Goal: Task Accomplishment & Management: Manage account settings

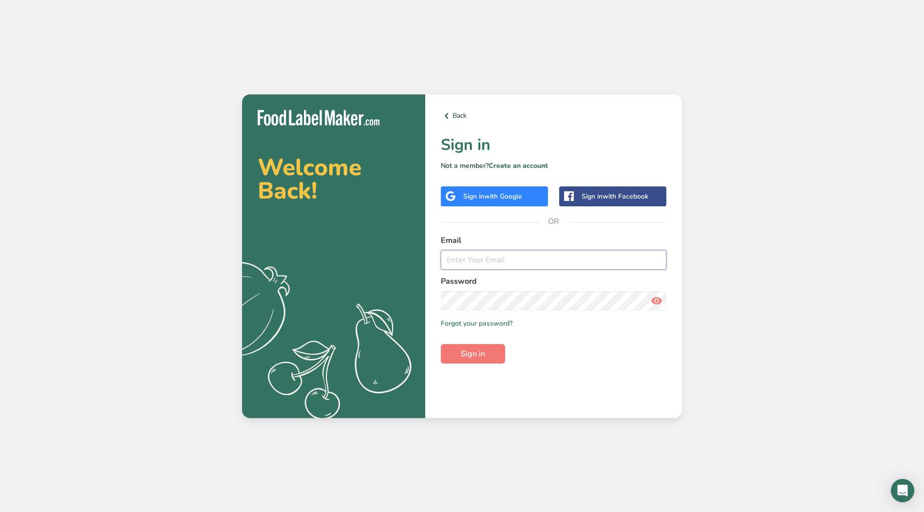
click at [496, 262] on input "email" at bounding box center [553, 259] width 225 height 19
click at [0, 512] on com-1password-button at bounding box center [0, 512] width 0 height 0
type input "[EMAIL_ADDRESS][DOMAIN_NAME]"
click at [657, 303] on icon at bounding box center [656, 301] width 12 height 18
click at [372, 303] on section "Welcome Back! .a{fill:#f5f3ed;} Back Sign in Not a member? Create an account Si…" at bounding box center [462, 256] width 440 height 324
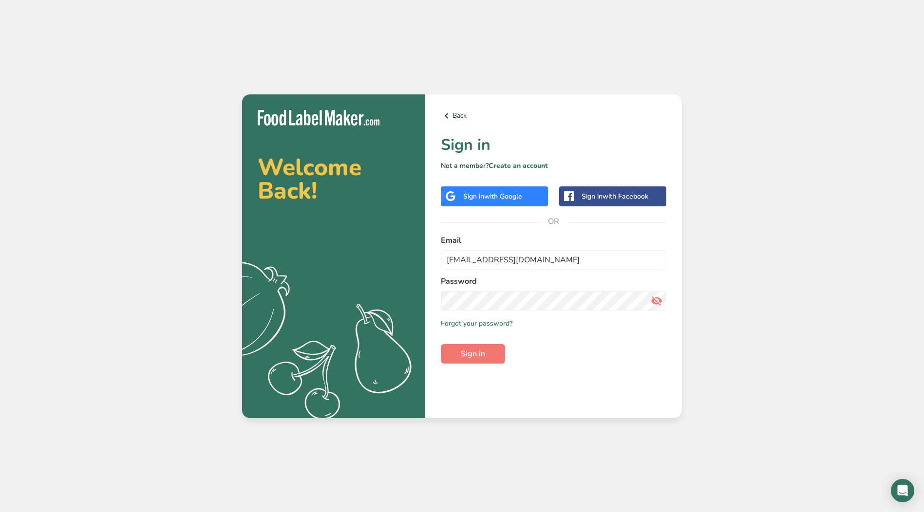
drag, startPoint x: 371, startPoint y: 303, endPoint x: 363, endPoint y: 303, distance: 7.8
click at [370, 303] on icon ".a{fill:#f5f3ed;}" at bounding box center [308, 344] width 242 height 173
click at [429, 303] on div "Back Sign in Not a member? Create an account Sign in with Google Sign in with F…" at bounding box center [553, 256] width 257 height 324
click at [484, 354] on span "Sign in" at bounding box center [473, 354] width 24 height 12
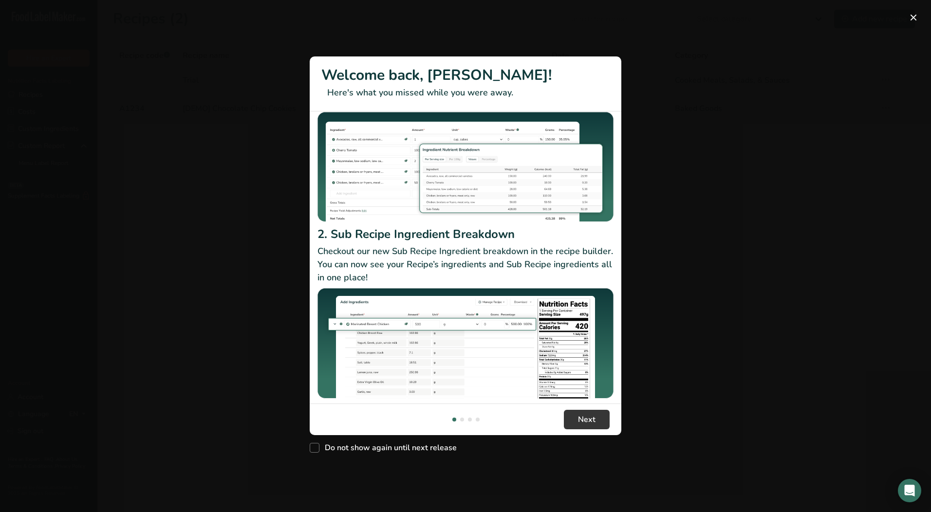
scroll to position [84, 0]
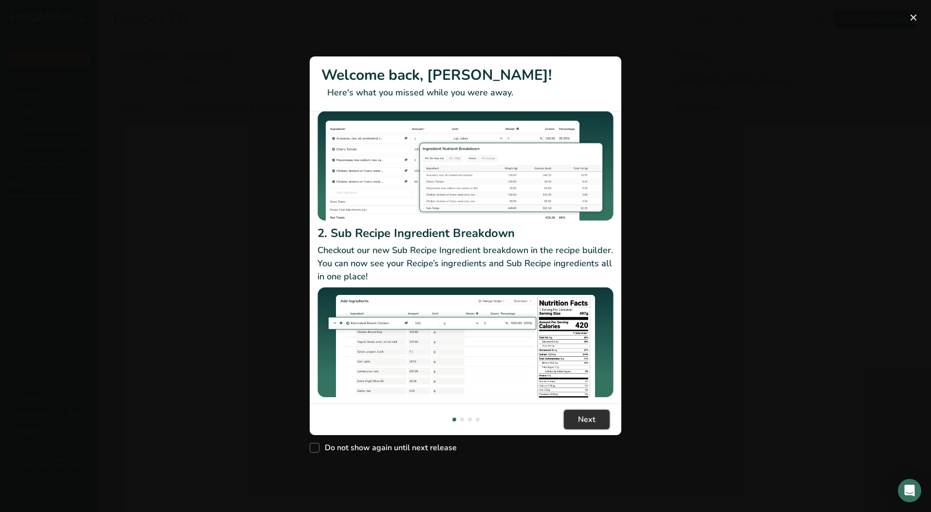
click at [591, 422] on span "Next" at bounding box center [587, 420] width 18 height 12
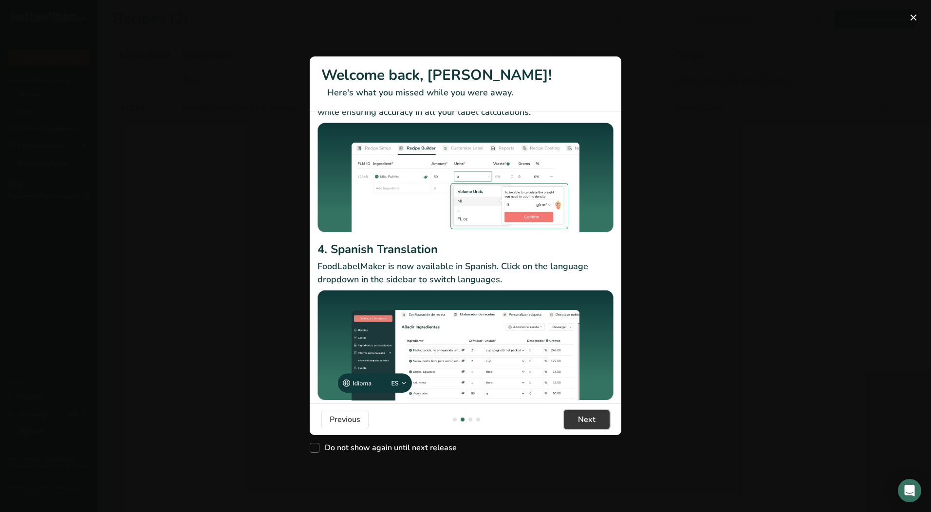
scroll to position [62, 0]
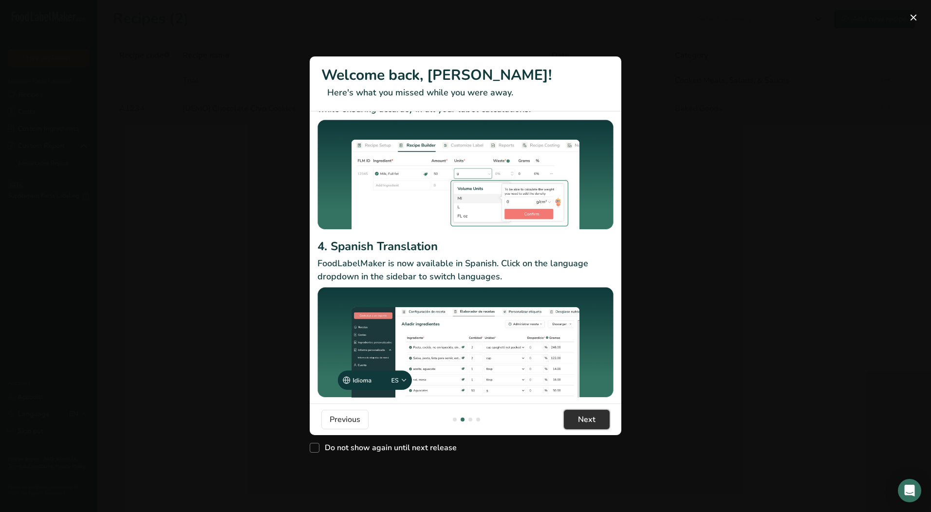
click at [586, 420] on span "Next" at bounding box center [587, 420] width 18 height 12
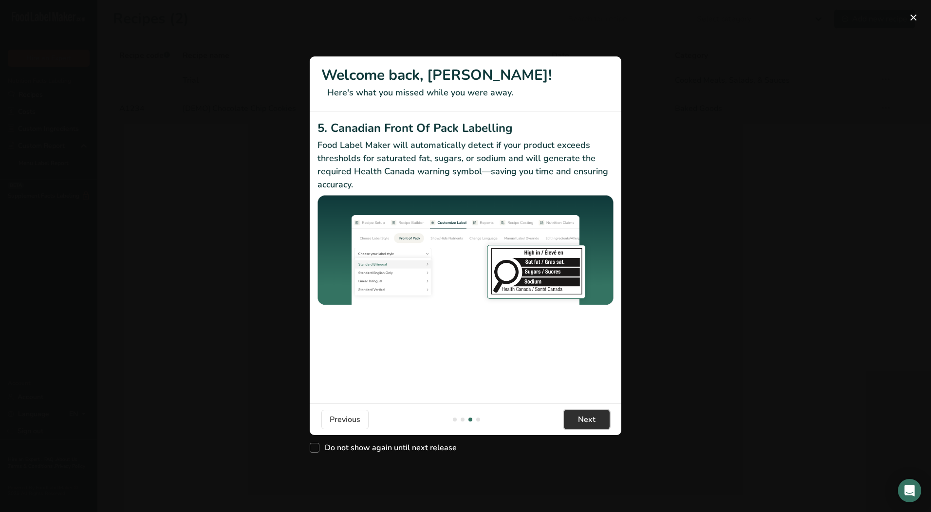
click at [590, 417] on span "Next" at bounding box center [587, 420] width 18 height 12
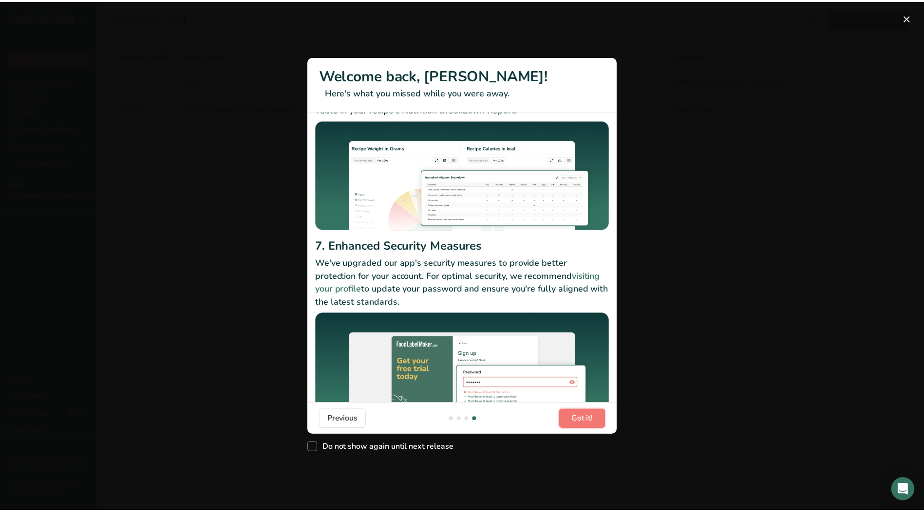
scroll to position [74, 0]
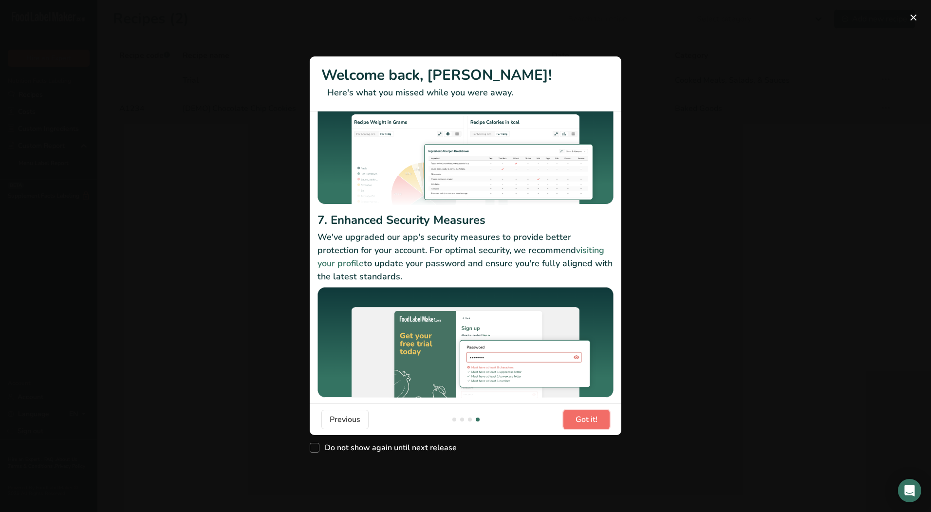
click at [586, 417] on span "Got it!" at bounding box center [586, 420] width 22 height 12
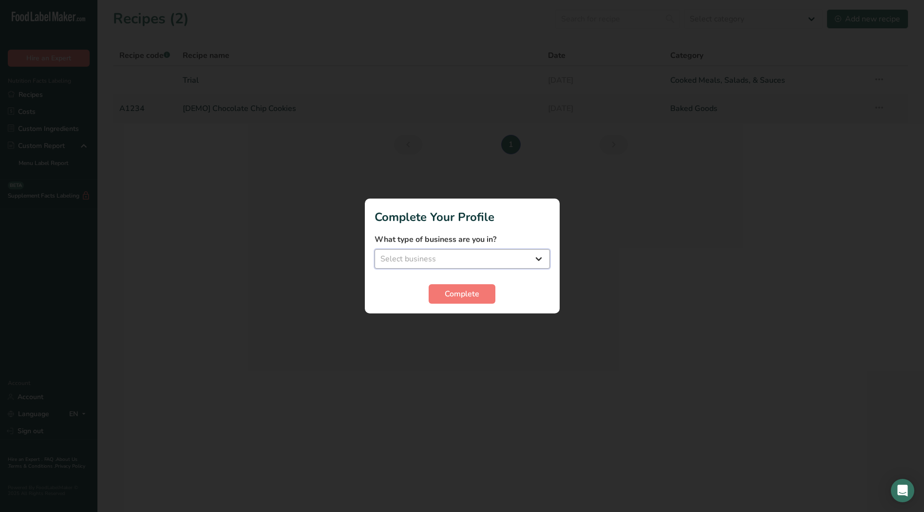
click at [536, 259] on select "Select business Packaged Food Manufacturer Restaurant & Cafe Bakery Meal Plans …" at bounding box center [461, 258] width 175 height 19
select select "1"
click at [374, 249] on select "Select business Packaged Food Manufacturer Restaurant & Cafe Bakery Meal Plans …" at bounding box center [461, 258] width 175 height 19
click at [462, 295] on span "Complete" at bounding box center [461, 294] width 35 height 12
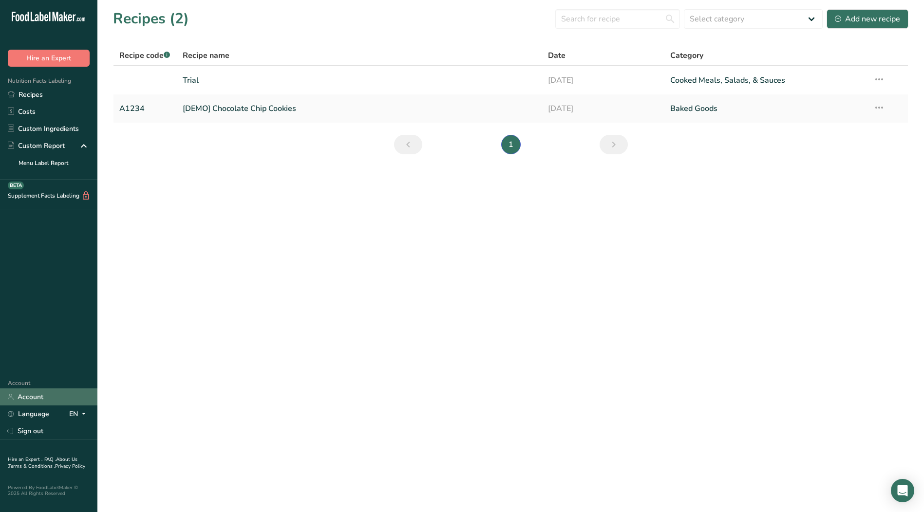
click at [31, 397] on link "Account" at bounding box center [48, 396] width 97 height 17
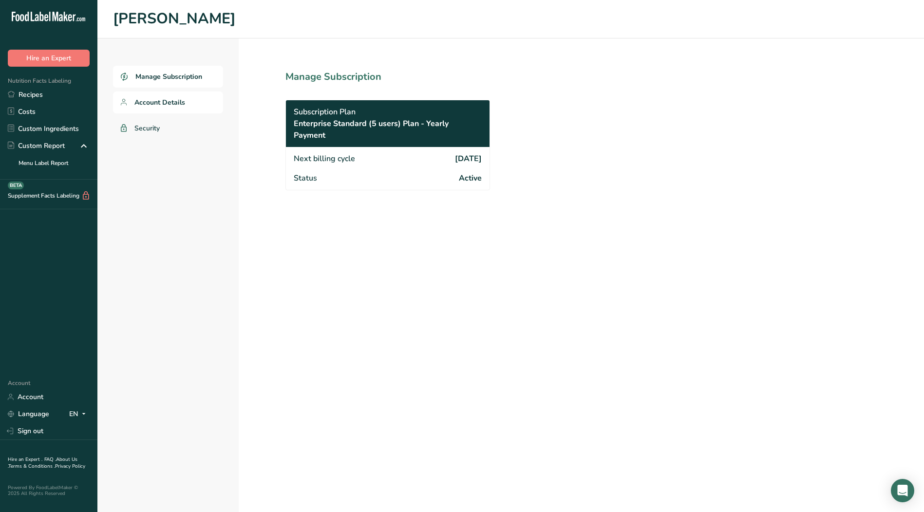
click at [146, 102] on span "Account Details" at bounding box center [159, 102] width 51 height 10
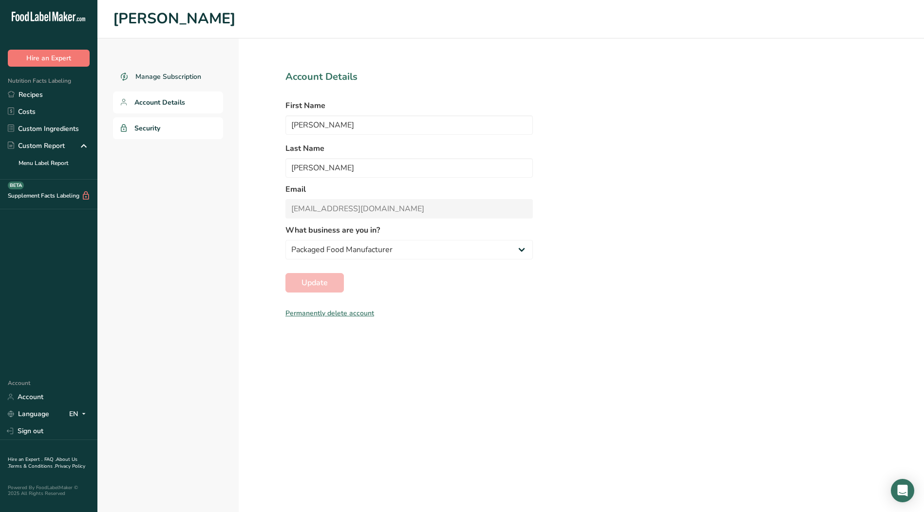
click at [147, 125] on span "Security" at bounding box center [147, 128] width 26 height 10
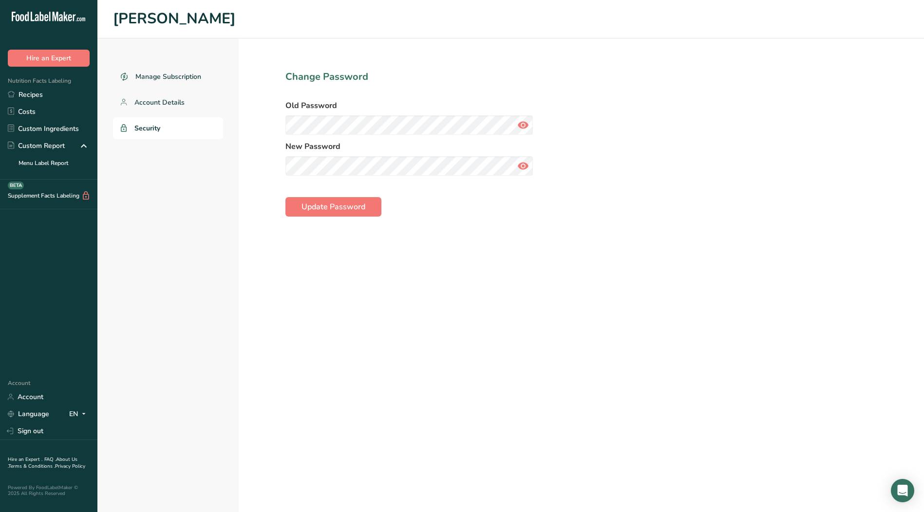
click at [528, 122] on icon at bounding box center [523, 125] width 12 height 18
click at [525, 129] on icon at bounding box center [523, 125] width 12 height 18
click at [524, 166] on icon at bounding box center [523, 166] width 12 height 18
drag, startPoint x: 495, startPoint y: 229, endPoint x: 471, endPoint y: 228, distance: 24.3
click at [495, 229] on section "Change Password Old Password New Password Update Password" at bounding box center [409, 275] width 341 height 474
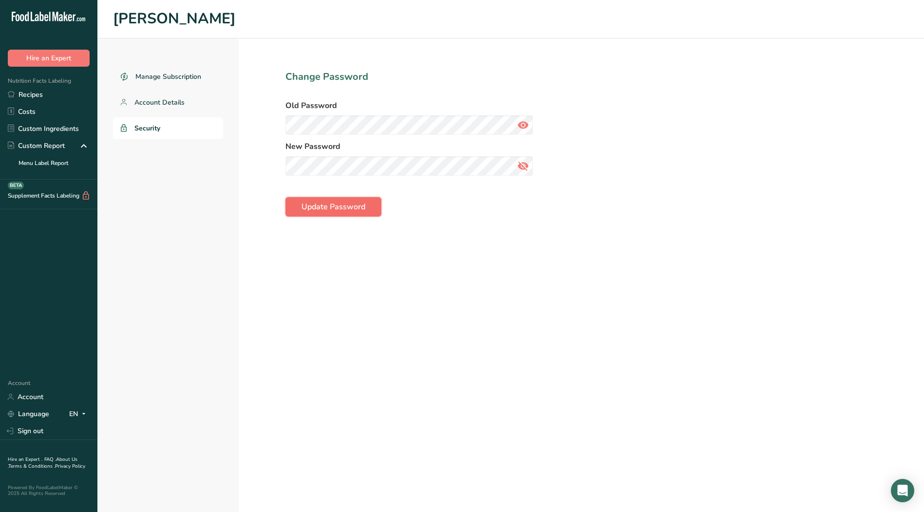
click at [338, 206] on span "Update Password" at bounding box center [333, 207] width 64 height 12
click at [20, 93] on link "Recipes" at bounding box center [48, 94] width 97 height 17
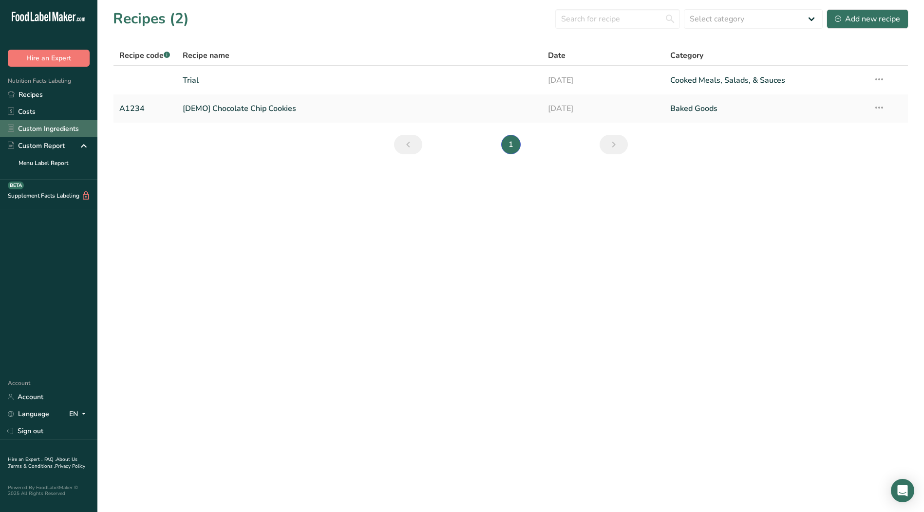
click at [66, 128] on link "Custom Ingredients" at bounding box center [48, 128] width 97 height 17
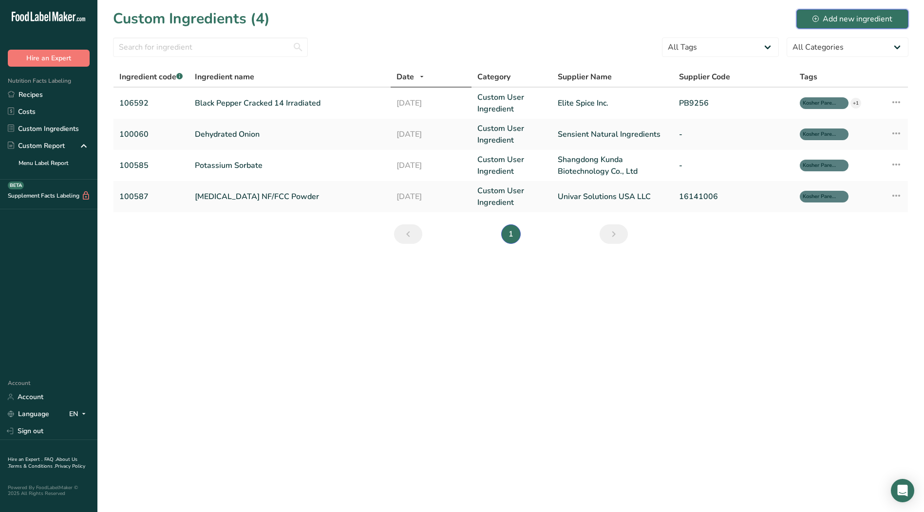
click at [843, 19] on div "Add new ingredient" at bounding box center [852, 19] width 80 height 12
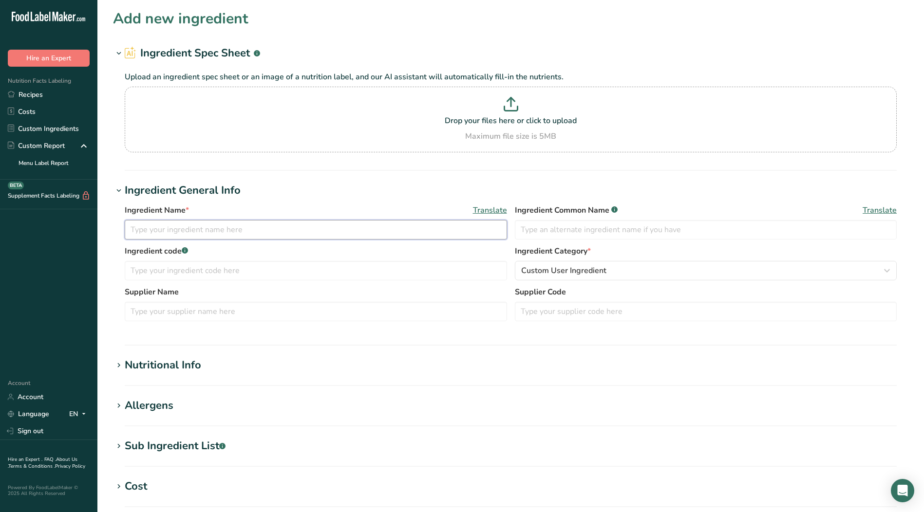
click at [204, 232] on input "text" at bounding box center [316, 229] width 382 height 19
type input "Magrabar Silicone 10-S"
click at [172, 274] on input "text" at bounding box center [316, 270] width 382 height 19
type input "106512"
click at [316, 313] on input "text" at bounding box center [316, 311] width 382 height 19
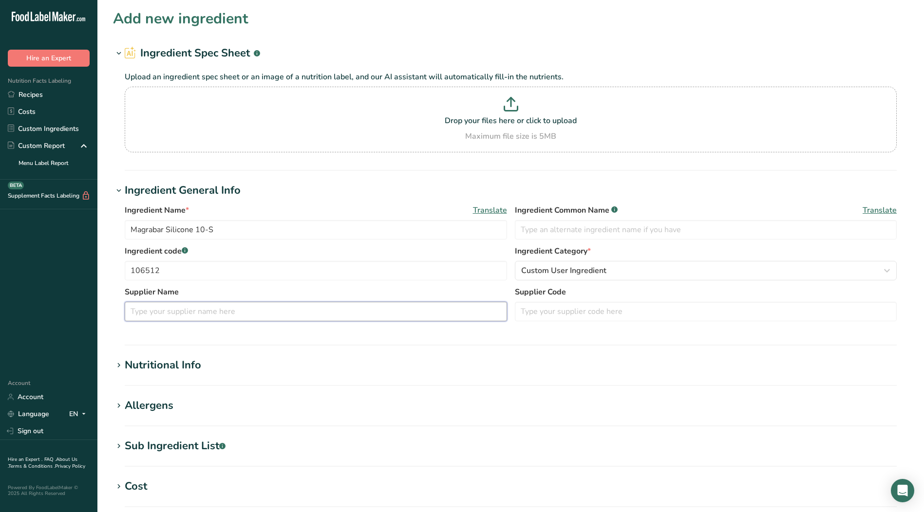
click at [180, 310] on input "text" at bounding box center [316, 311] width 382 height 19
type input "Munzing"
click at [573, 231] on input "text" at bounding box center [706, 229] width 382 height 19
type input "Defoamer"
click at [120, 364] on icon at bounding box center [118, 366] width 9 height 14
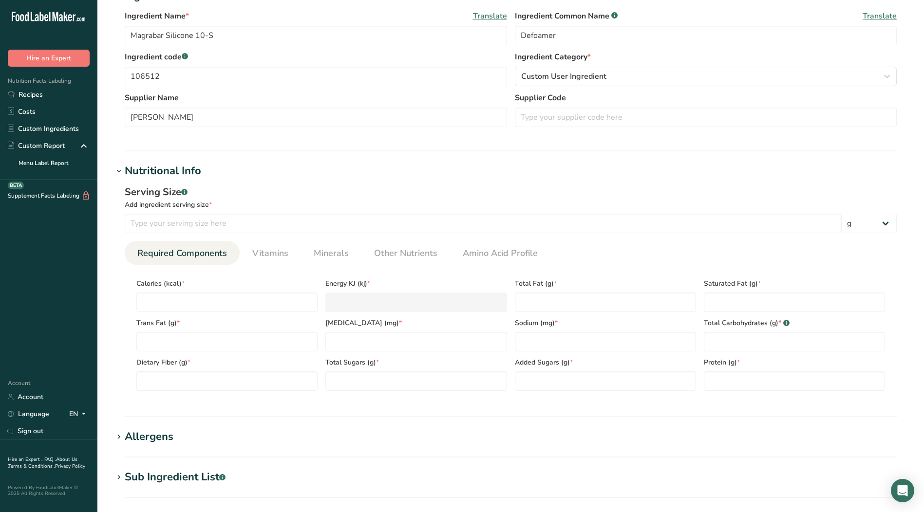
scroll to position [243, 0]
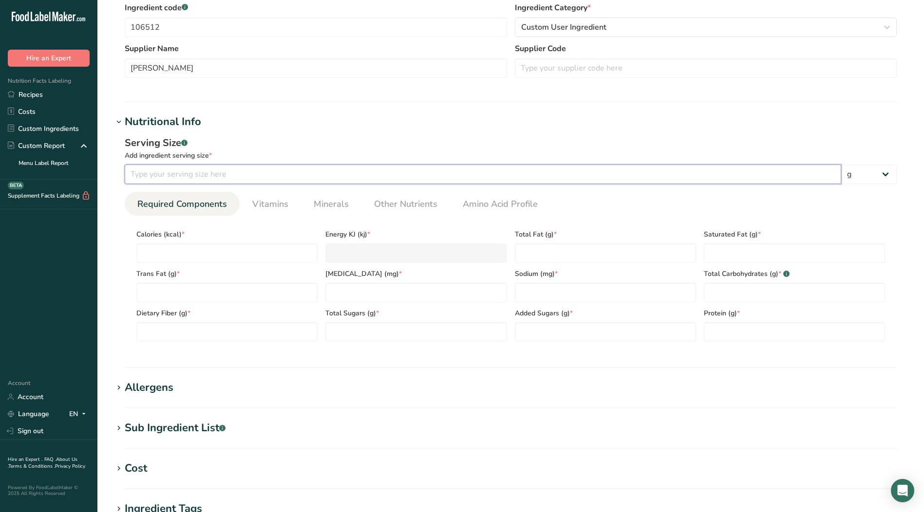
click at [570, 176] on input "number" at bounding box center [483, 174] width 716 height 19
type input "100"
click at [215, 253] on input "number" at bounding box center [226, 252] width 181 height 19
type input "1"
type KJ "4.2"
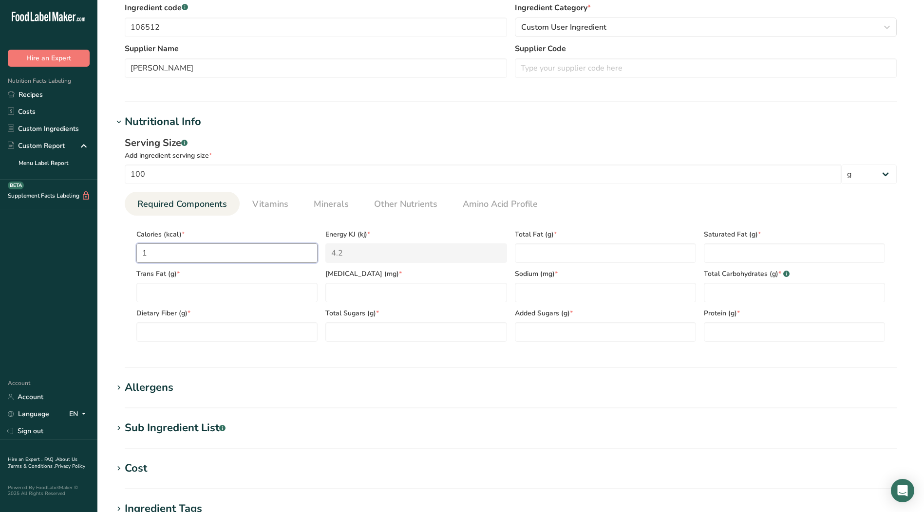
type input "17"
type KJ "71.1"
type input "17"
type Fat "1.6"
type Fat "0.4"
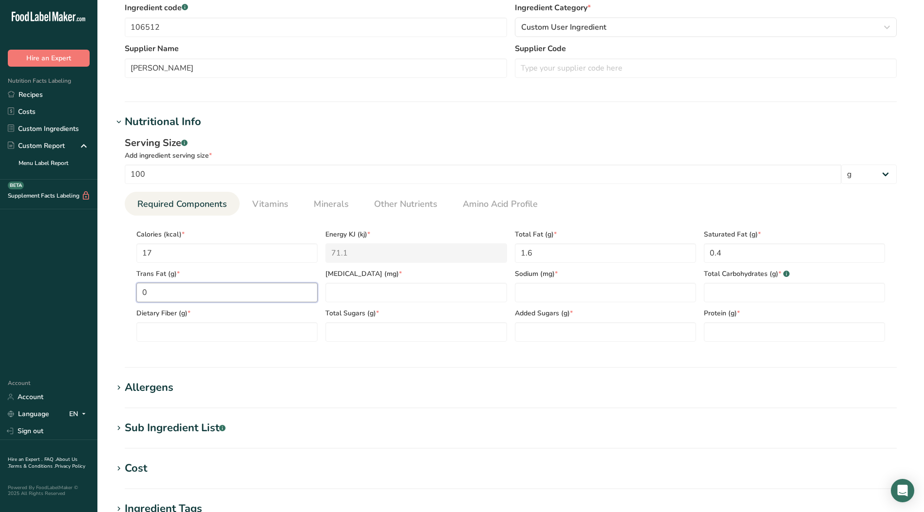
type Fat "0"
type input "0"
type Carbohydrates "0.6"
type Fiber "0"
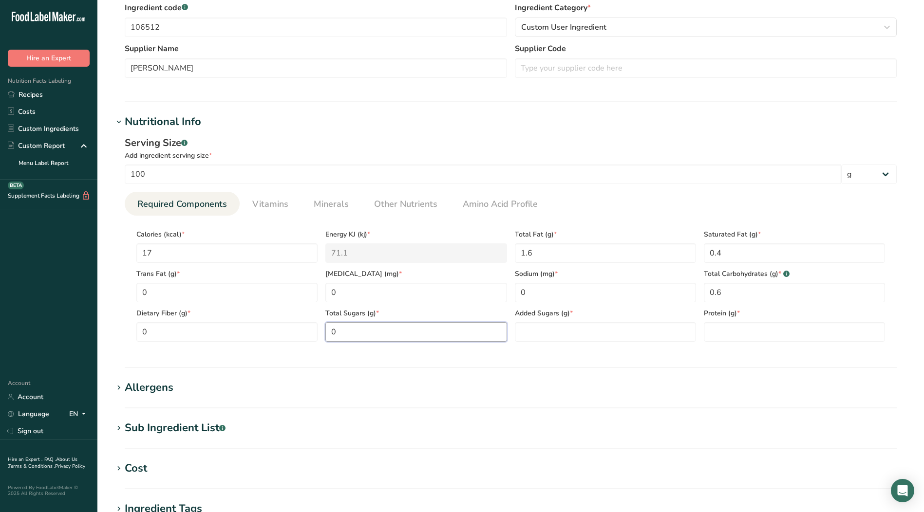
type Sugars "0"
type input "0"
click at [118, 123] on icon at bounding box center [118, 122] width 9 height 14
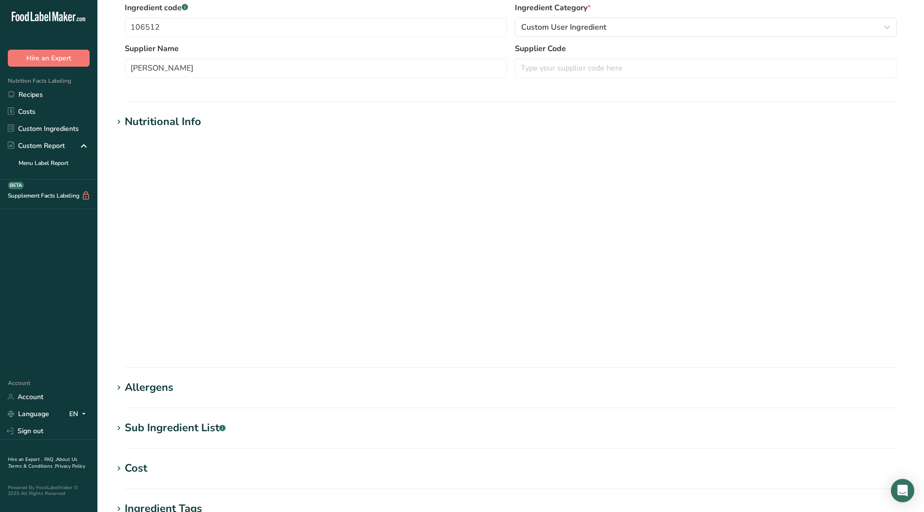
scroll to position [234, 0]
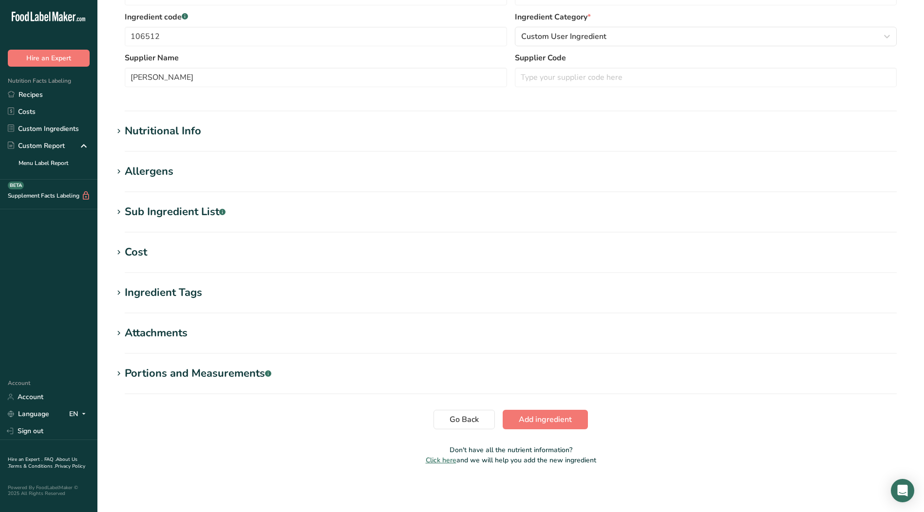
click at [118, 171] on icon at bounding box center [118, 172] width 9 height 14
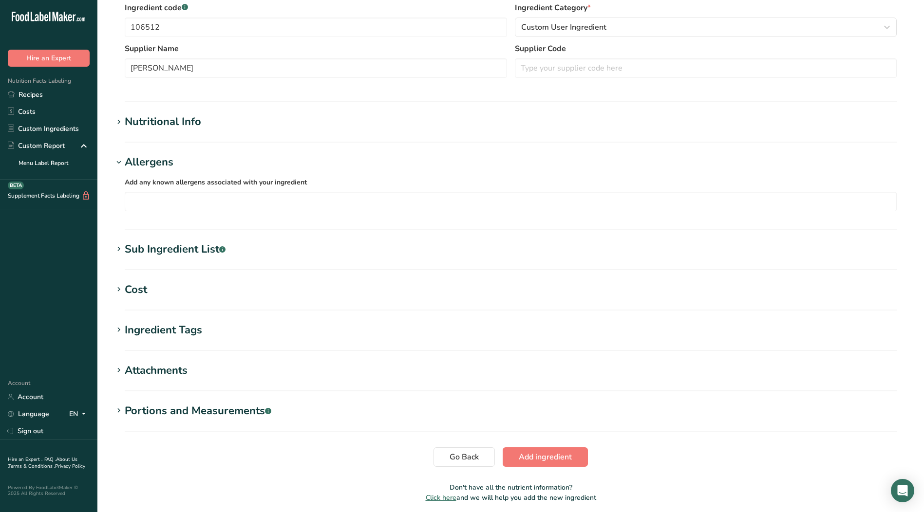
click at [118, 161] on icon at bounding box center [118, 163] width 9 height 14
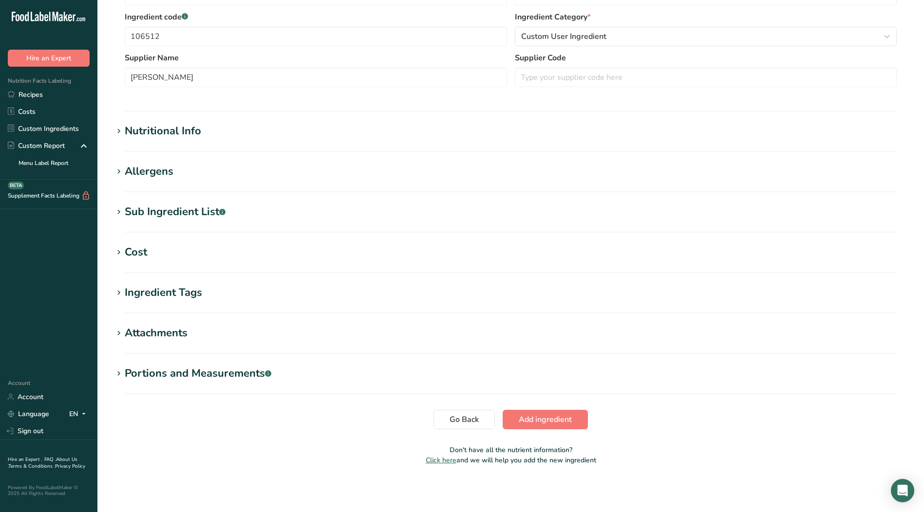
click at [117, 214] on icon at bounding box center [118, 212] width 9 height 14
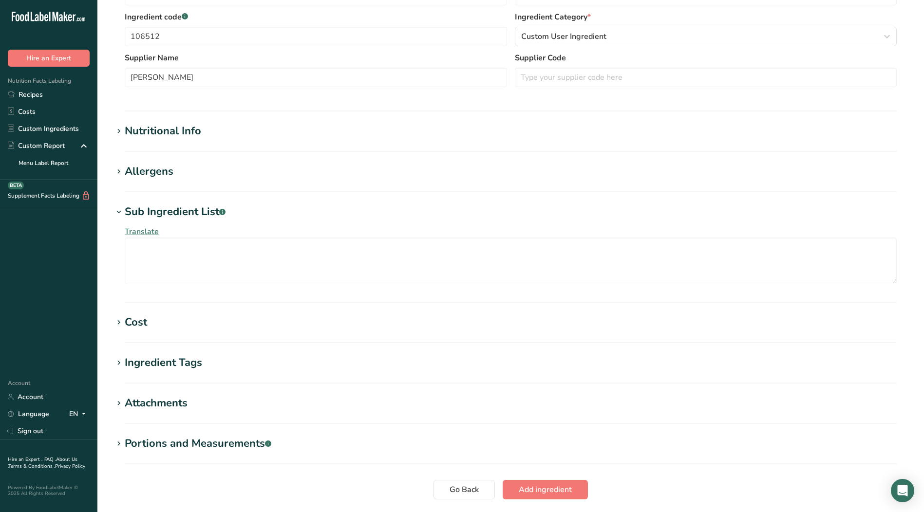
scroll to position [243, 0]
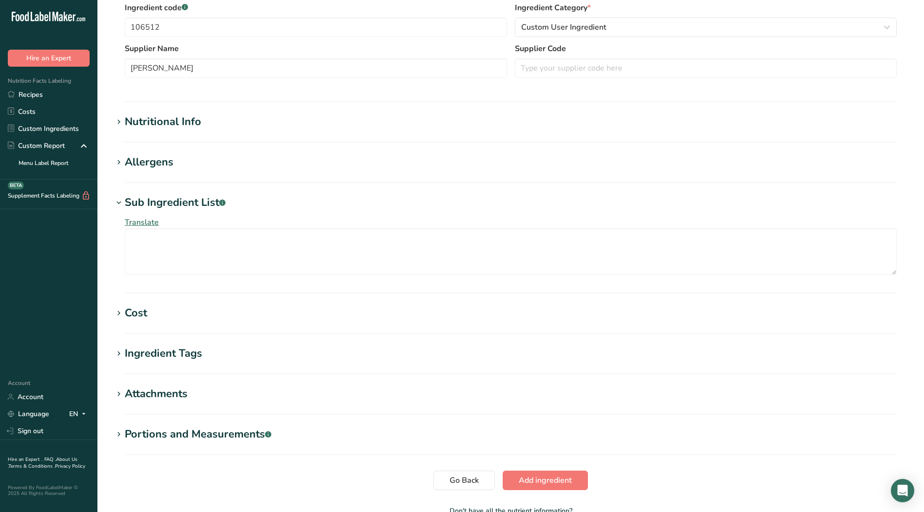
click at [117, 204] on icon at bounding box center [118, 203] width 9 height 14
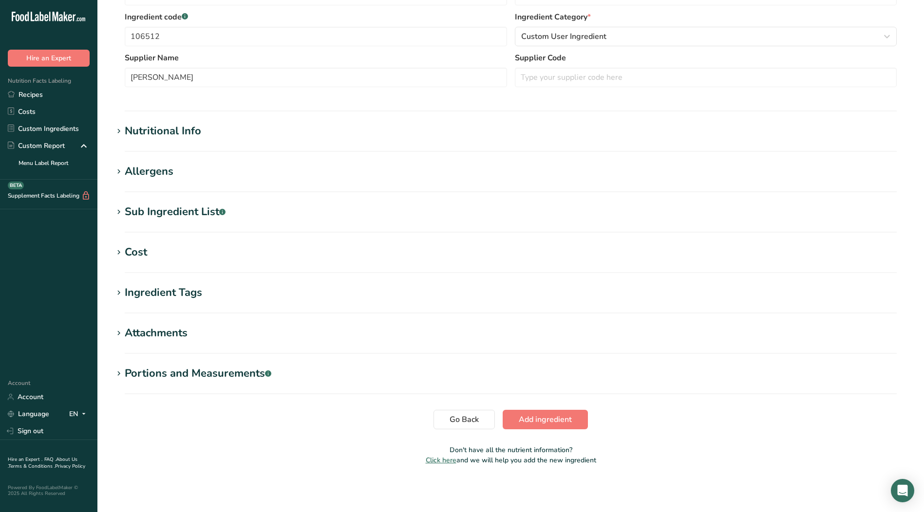
scroll to position [234, 0]
click at [119, 250] on icon at bounding box center [118, 253] width 9 height 14
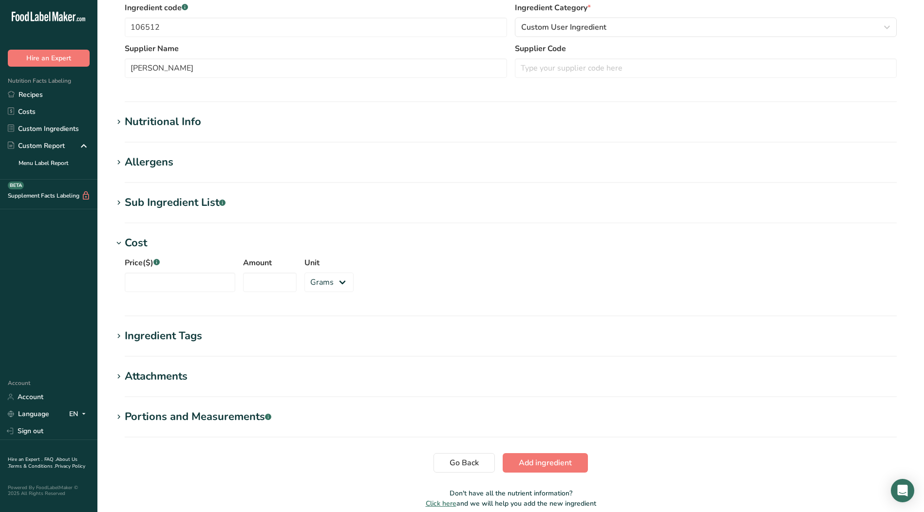
click at [116, 335] on icon at bounding box center [118, 337] width 9 height 14
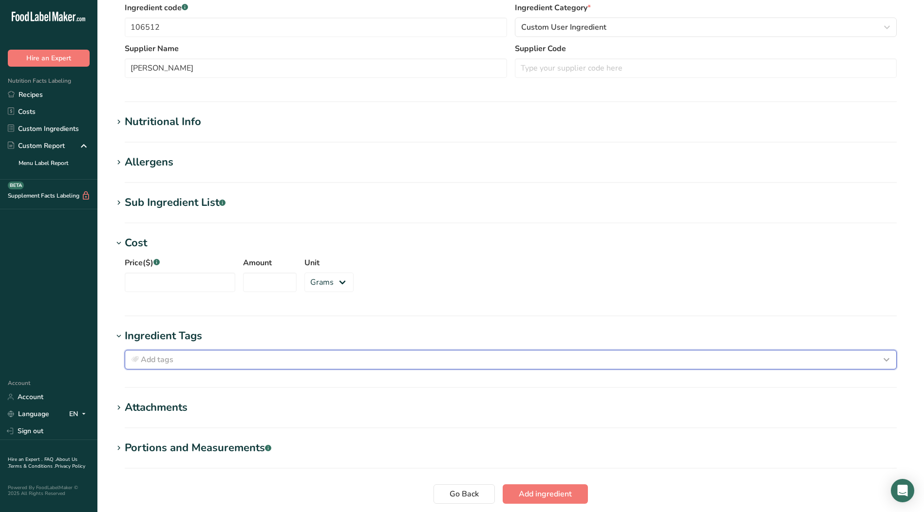
click at [887, 356] on icon "button" at bounding box center [886, 360] width 12 height 18
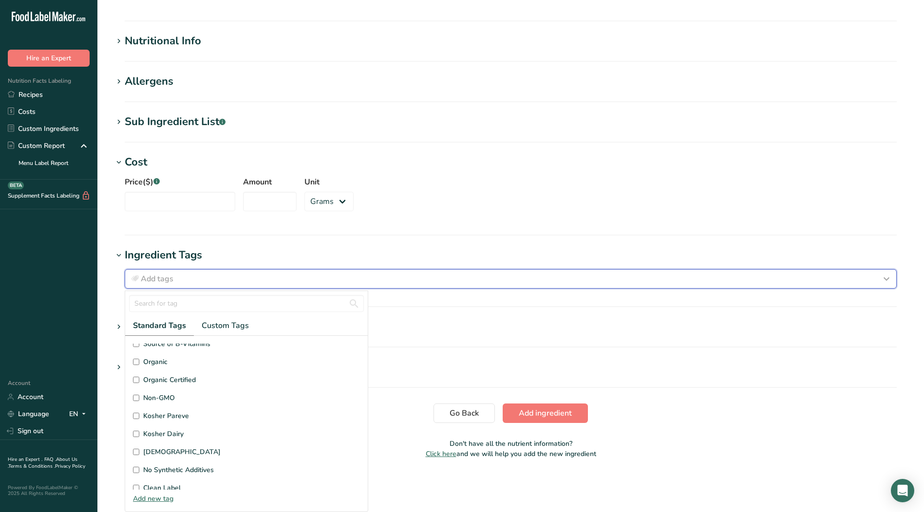
scroll to position [195, 0]
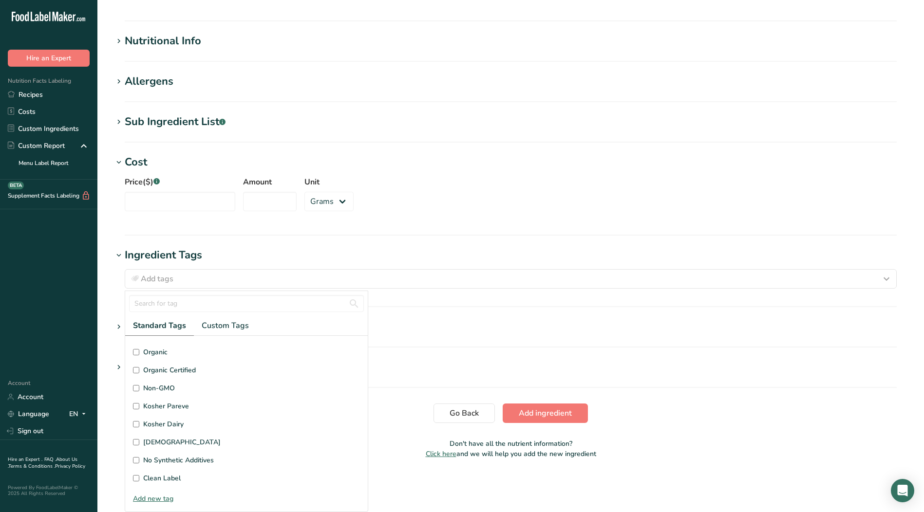
click at [137, 407] on input "Kosher Pareve" at bounding box center [136, 406] width 6 height 6
checkbox input "true"
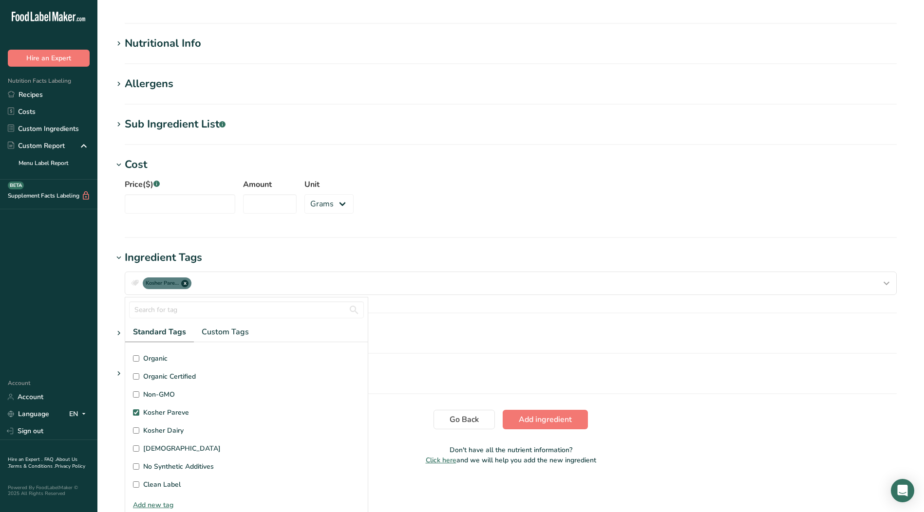
click at [137, 449] on input "Halal" at bounding box center [136, 448] width 6 height 6
checkbox input "true"
click at [120, 255] on icon at bounding box center [118, 258] width 9 height 14
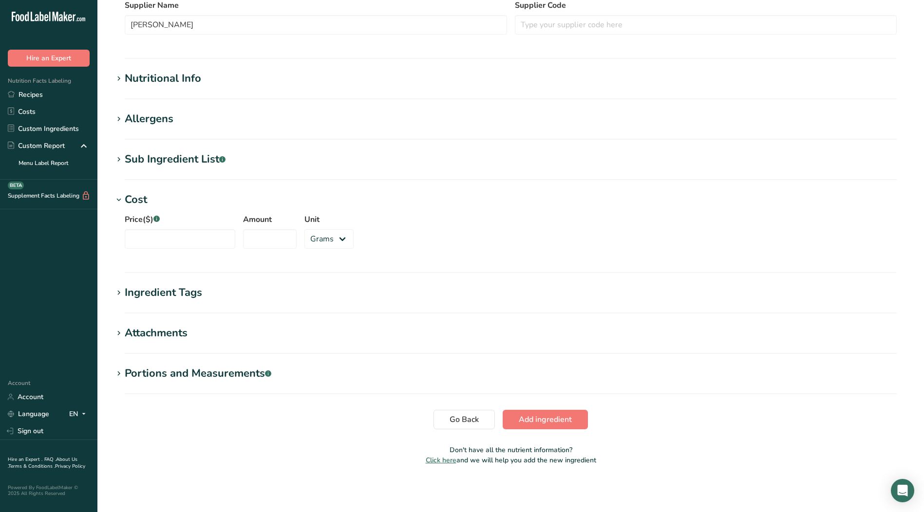
scroll to position [287, 0]
click at [122, 374] on icon at bounding box center [118, 374] width 9 height 14
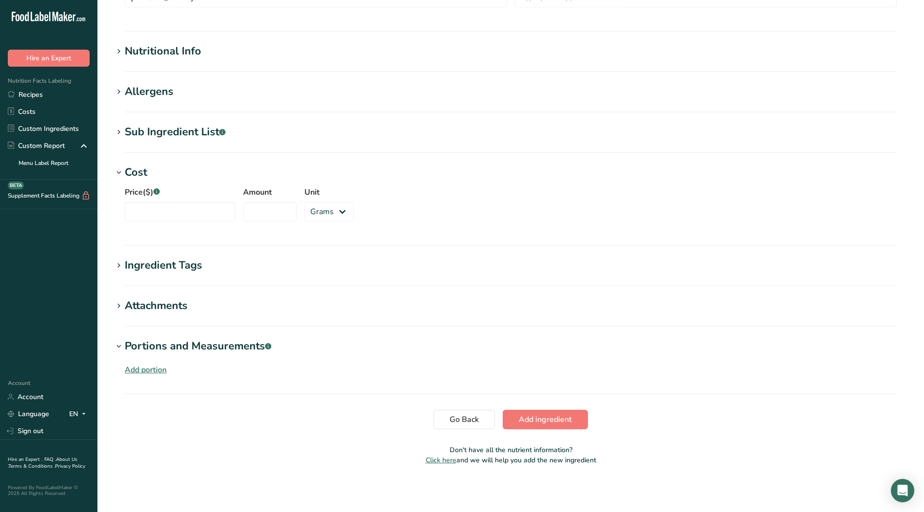
click at [118, 346] on icon at bounding box center [118, 347] width 9 height 14
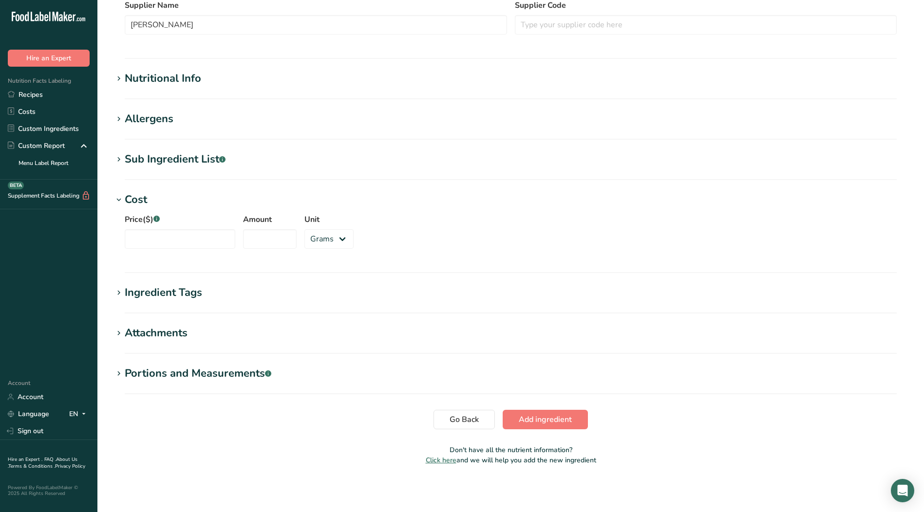
click at [117, 200] on icon at bounding box center [118, 200] width 9 height 14
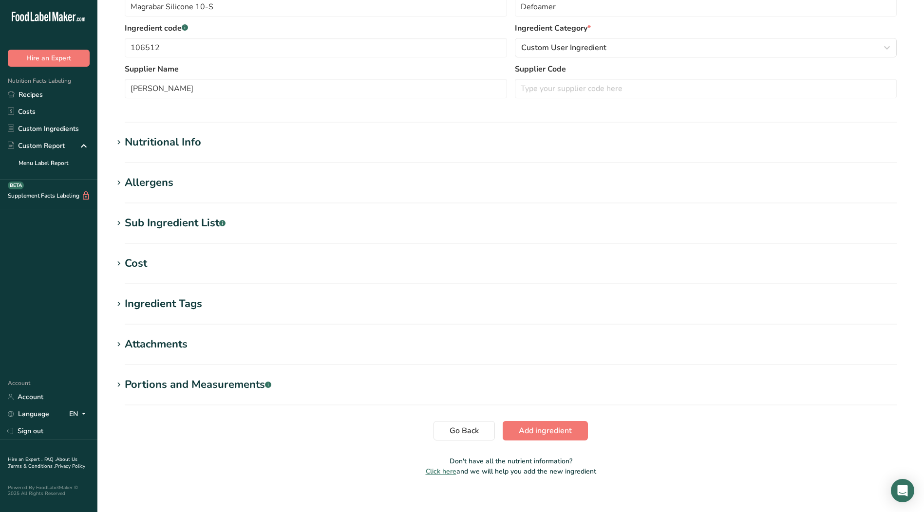
scroll to position [234, 0]
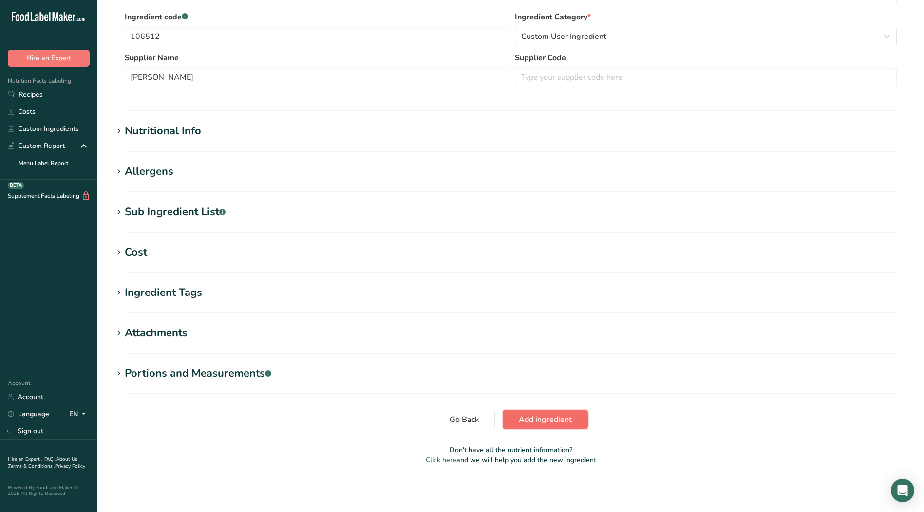
click at [534, 418] on span "Add ingredient" at bounding box center [544, 420] width 53 height 12
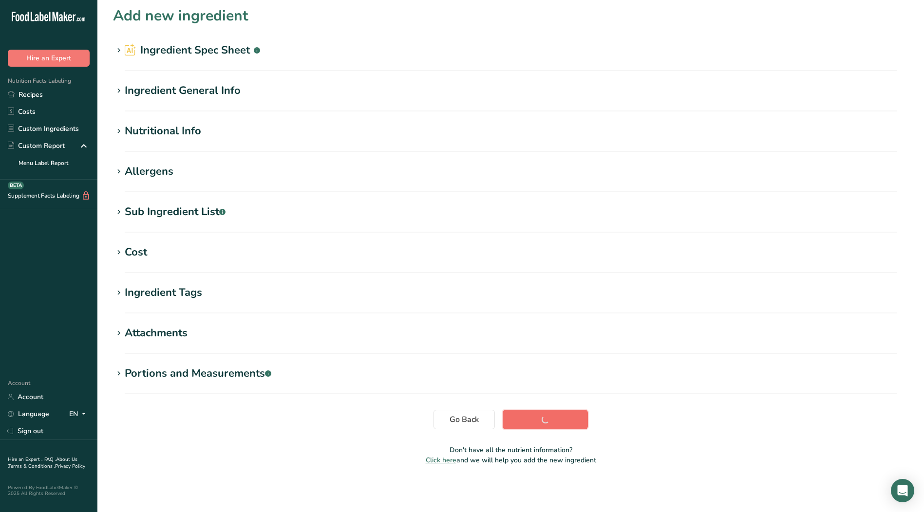
scroll to position [3, 0]
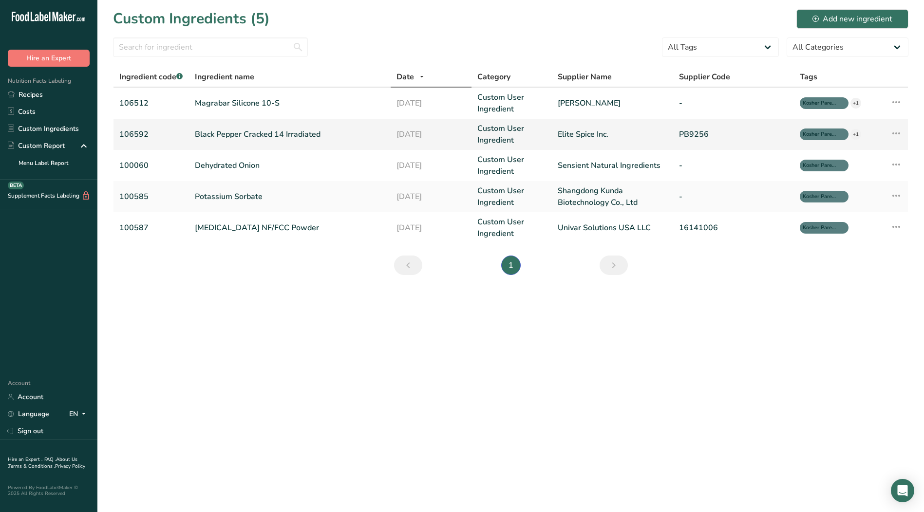
click at [134, 133] on link "106592" at bounding box center [151, 135] width 64 height 12
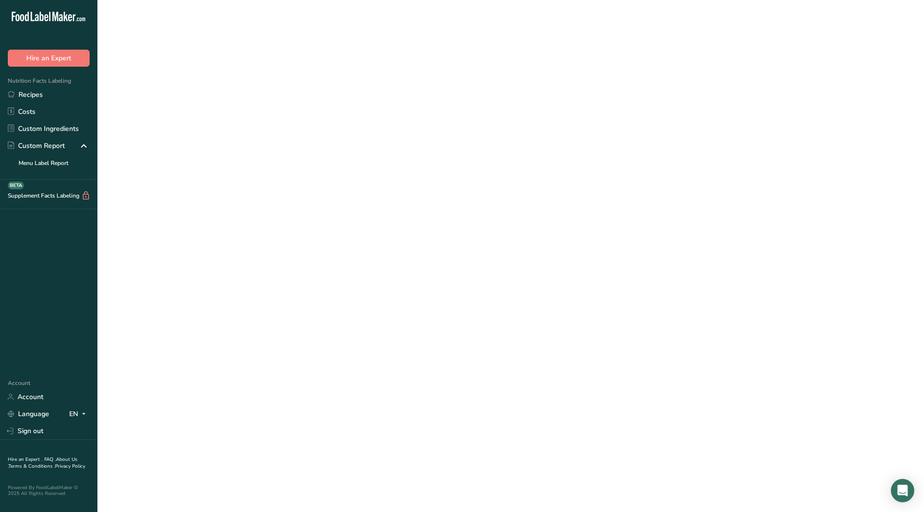
click at [134, 133] on link "106592" at bounding box center [151, 135] width 64 height 12
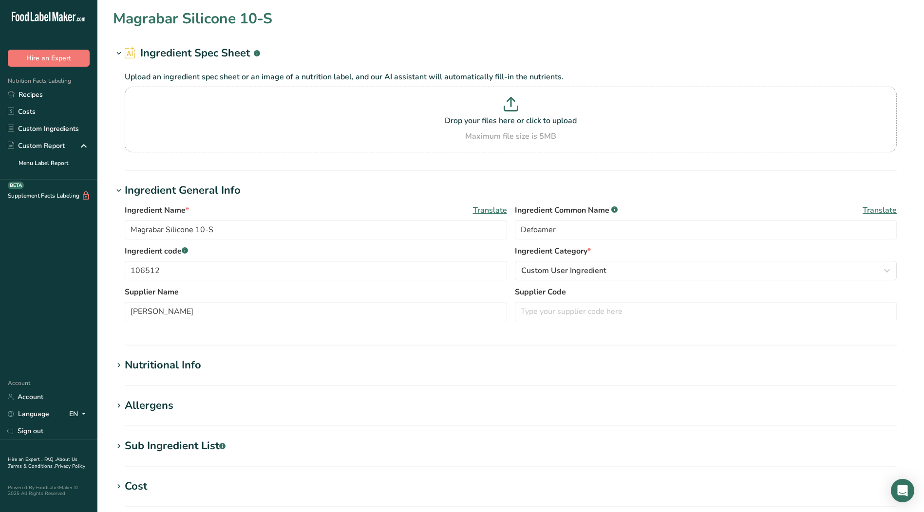
type input "Black Pepper Cracked 14 Irradiated"
type input "Black Pepper"
type input "106592"
type input "Elite Spice Inc."
type input "PB9256"
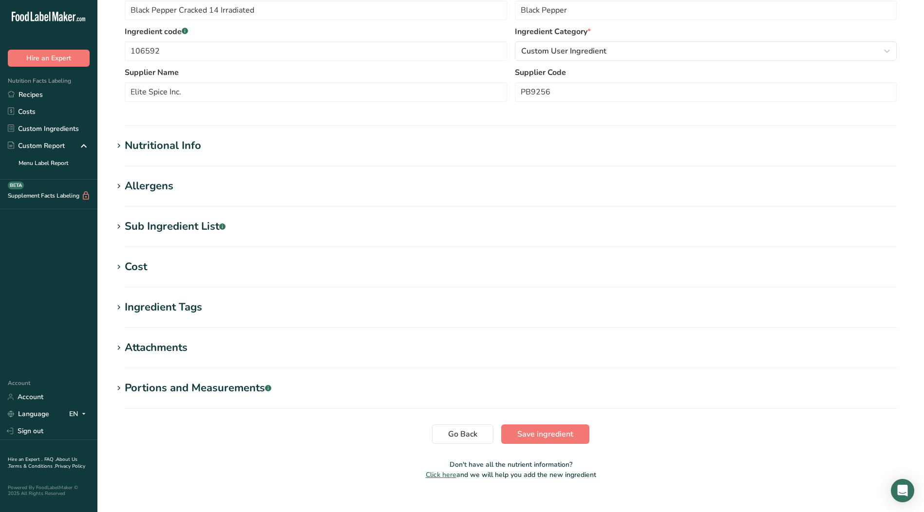
scroll to position [187, 0]
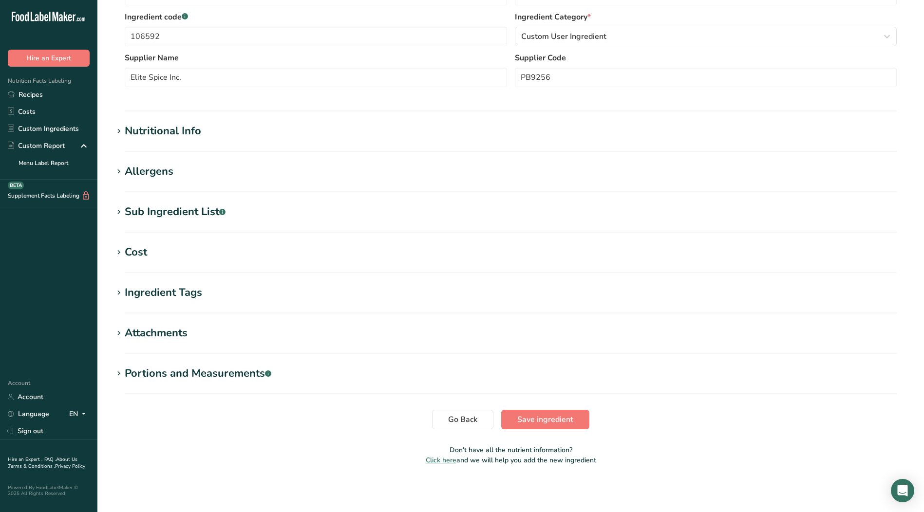
click at [123, 132] on icon at bounding box center [118, 132] width 9 height 14
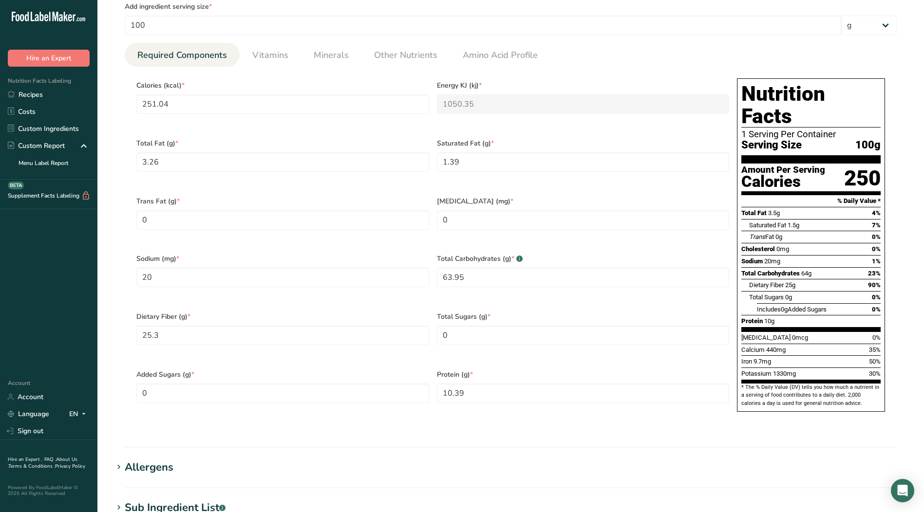
scroll to position [284, 0]
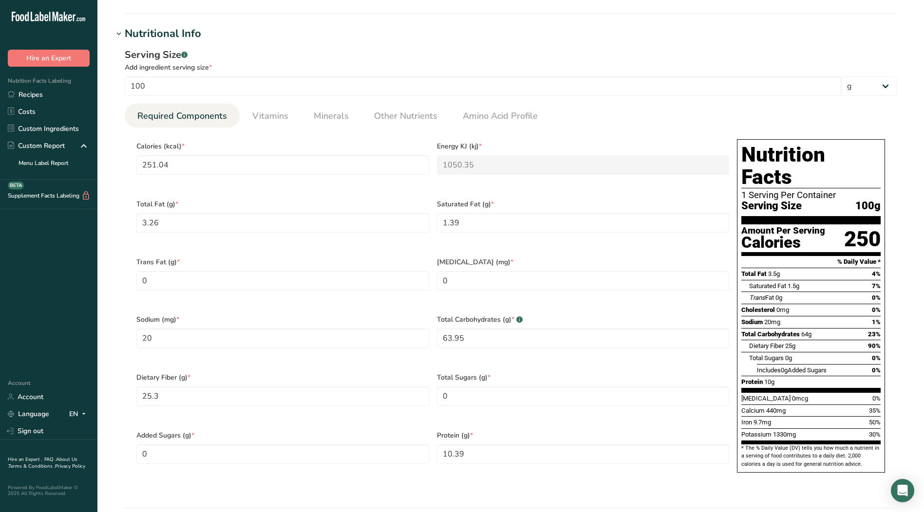
click at [120, 36] on icon at bounding box center [118, 34] width 9 height 14
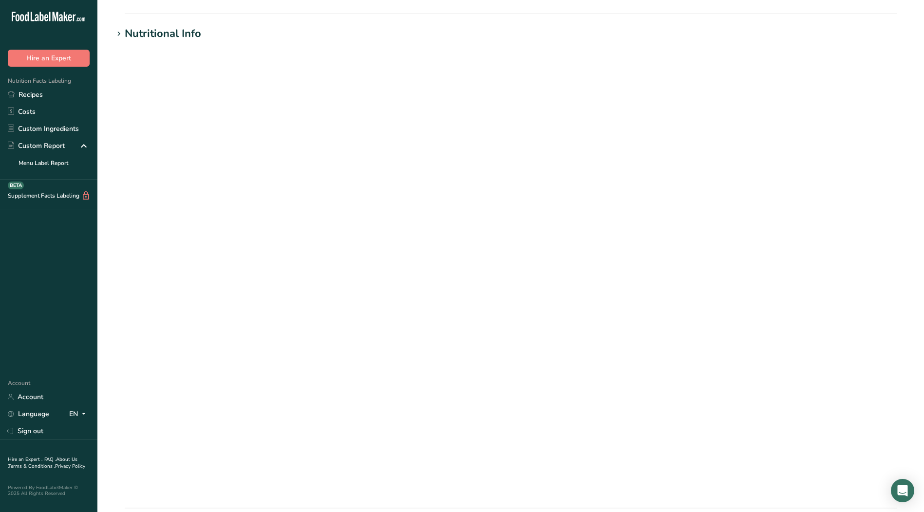
scroll to position [187, 0]
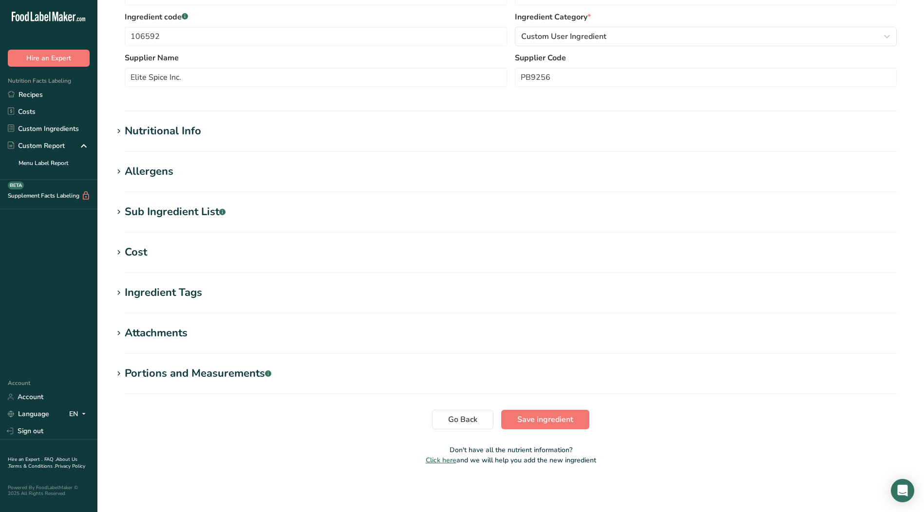
click at [121, 130] on icon at bounding box center [118, 132] width 9 height 14
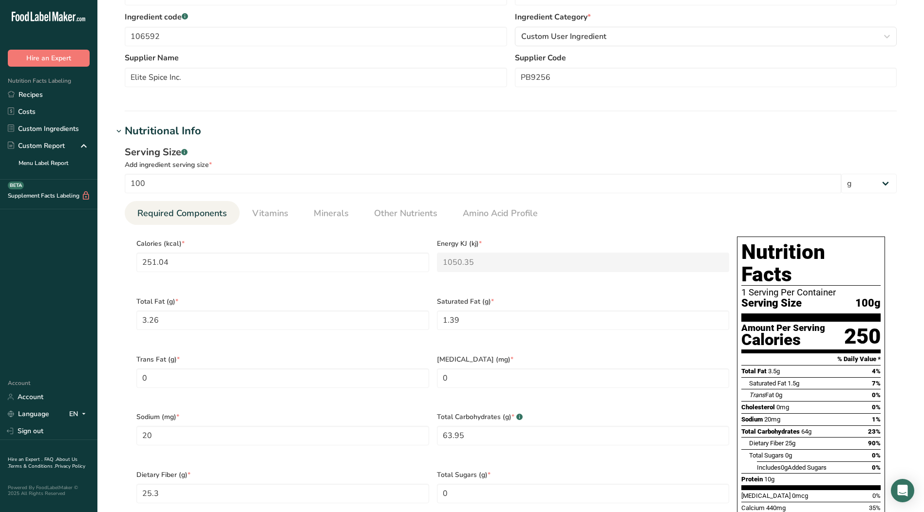
scroll to position [284, 0]
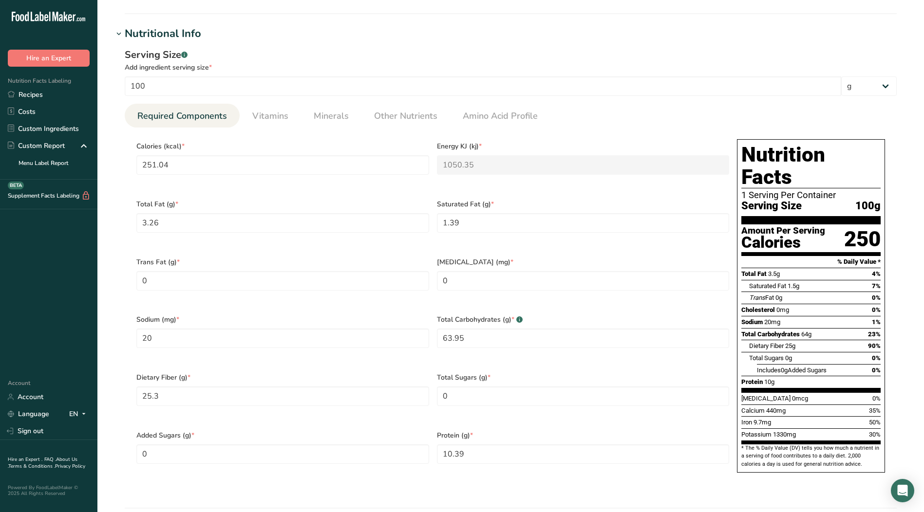
click at [116, 31] on icon at bounding box center [118, 34] width 9 height 14
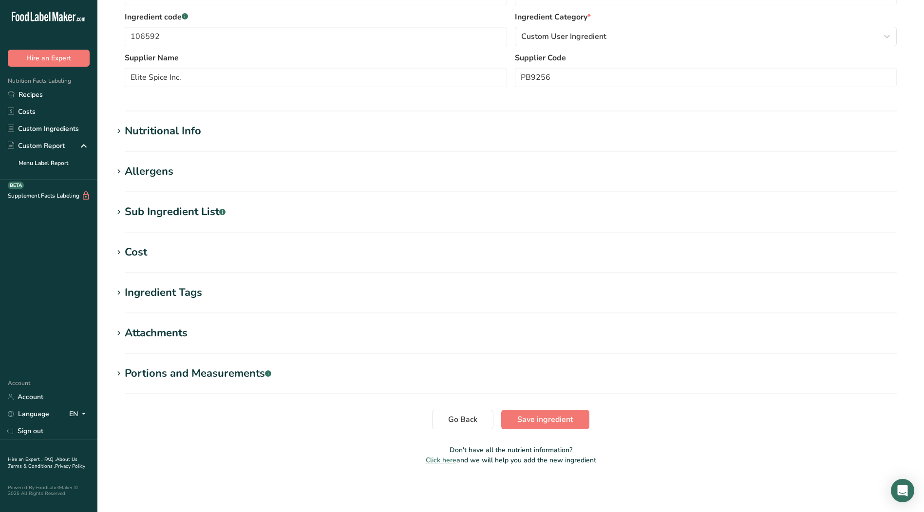
scroll to position [187, 0]
click at [120, 167] on icon at bounding box center [118, 172] width 9 height 14
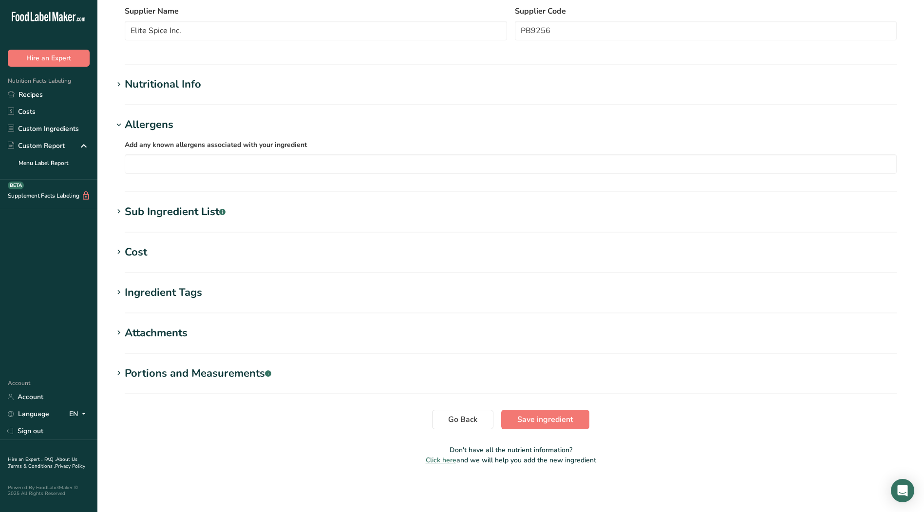
click at [121, 122] on icon at bounding box center [118, 125] width 9 height 14
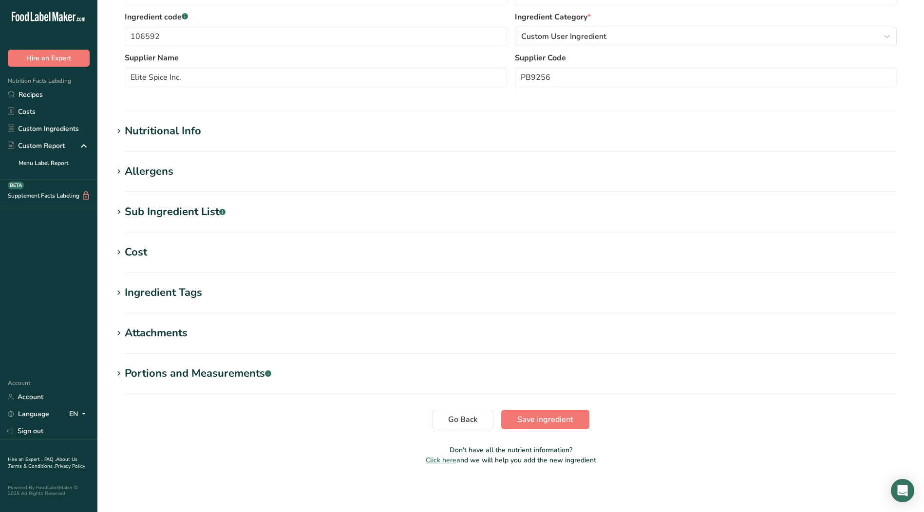
scroll to position [187, 0]
click at [121, 210] on icon at bounding box center [118, 212] width 9 height 14
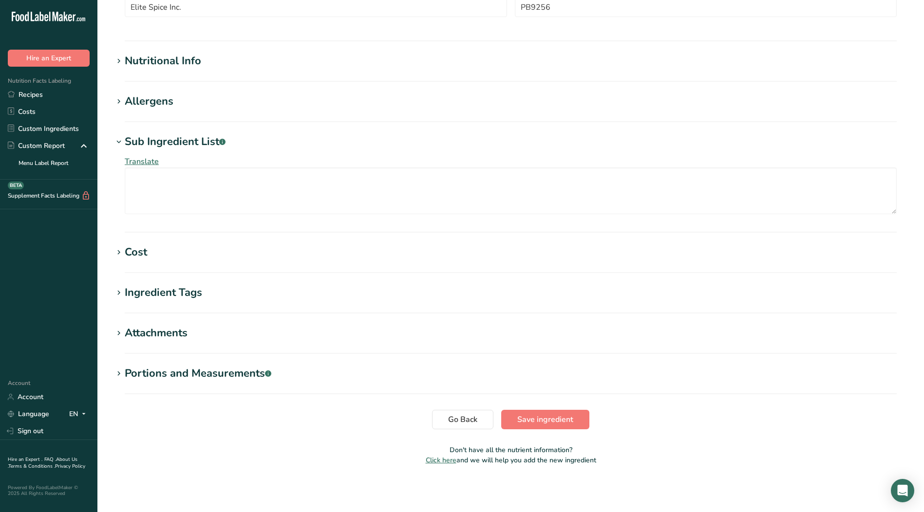
click at [121, 145] on icon at bounding box center [118, 142] width 9 height 14
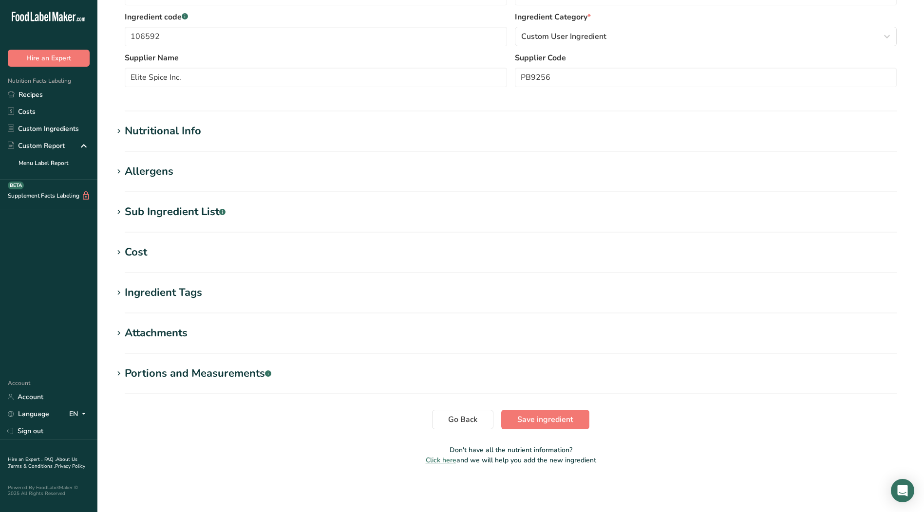
click at [118, 253] on icon at bounding box center [118, 253] width 9 height 14
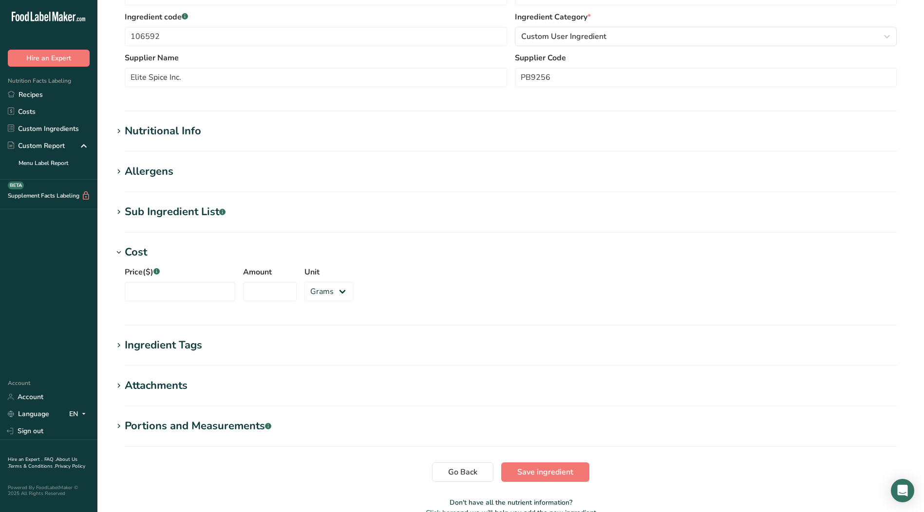
scroll to position [240, 0]
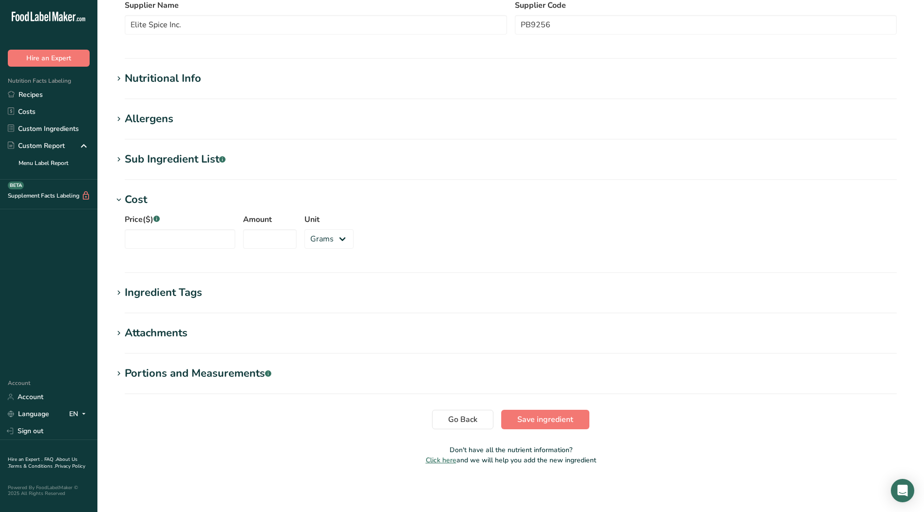
click at [118, 201] on icon at bounding box center [118, 200] width 9 height 14
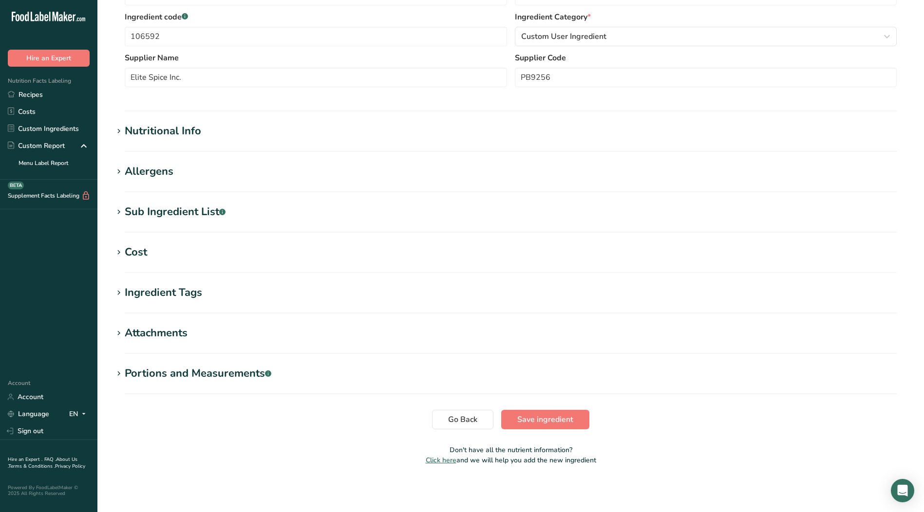
click at [122, 293] on icon at bounding box center [118, 293] width 9 height 14
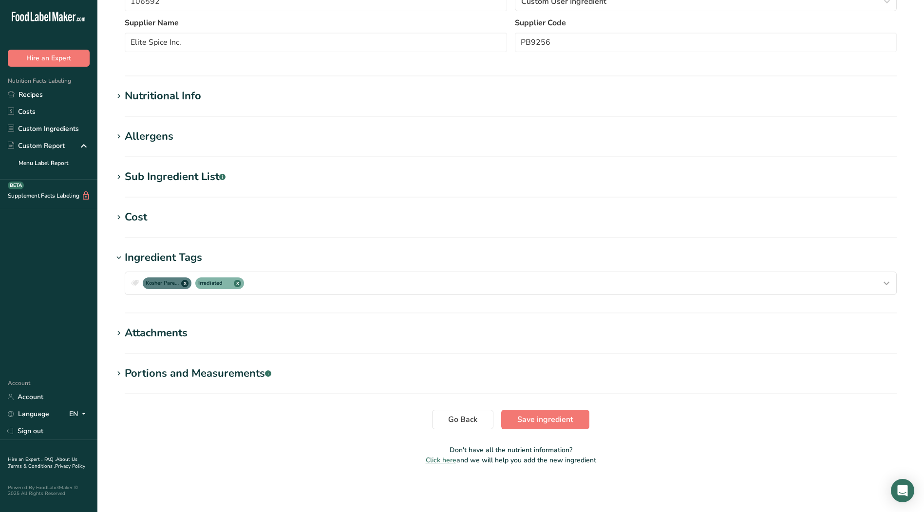
click at [117, 259] on icon at bounding box center [118, 258] width 9 height 14
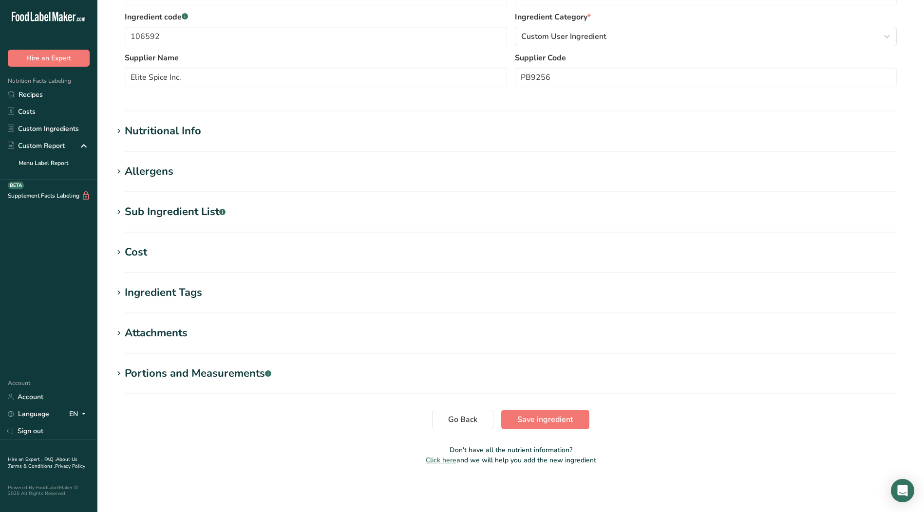
click at [123, 326] on h1 "Attachments" at bounding box center [510, 333] width 795 height 16
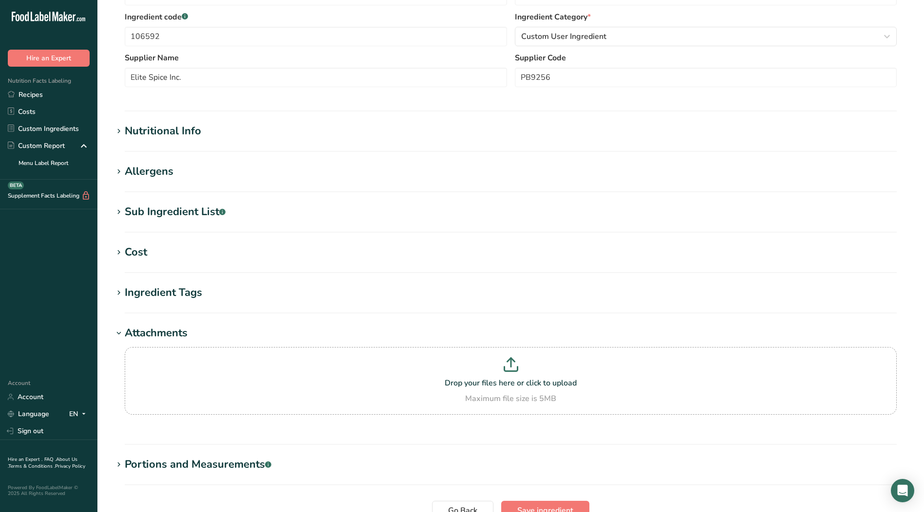
scroll to position [278, 0]
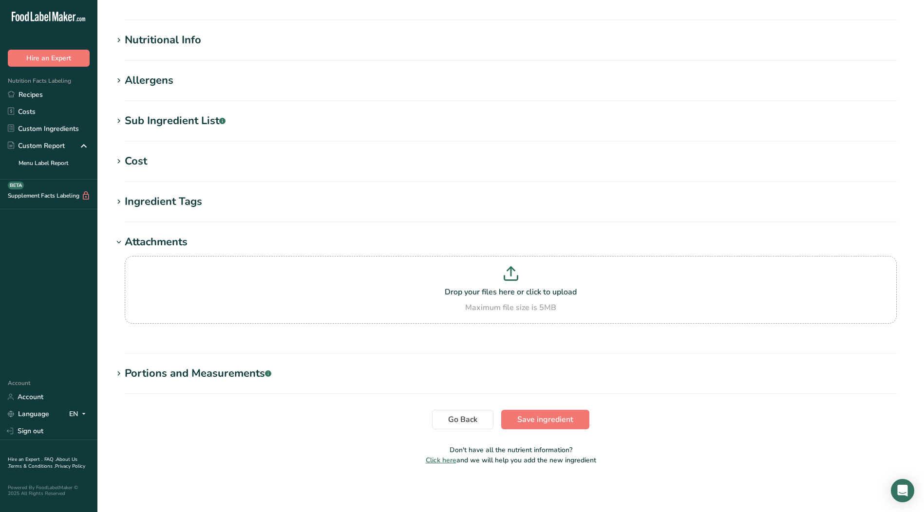
click at [115, 241] on icon at bounding box center [118, 243] width 9 height 14
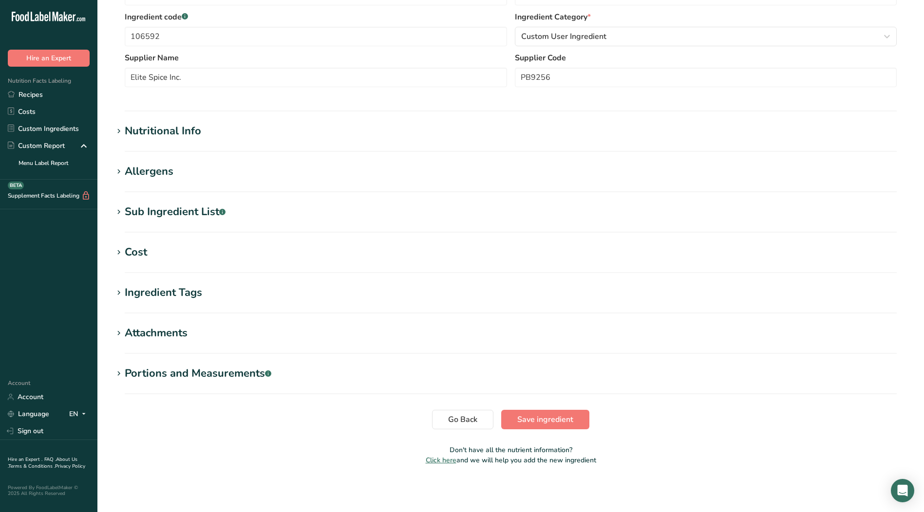
scroll to position [187, 0]
click at [120, 376] on icon at bounding box center [118, 374] width 9 height 14
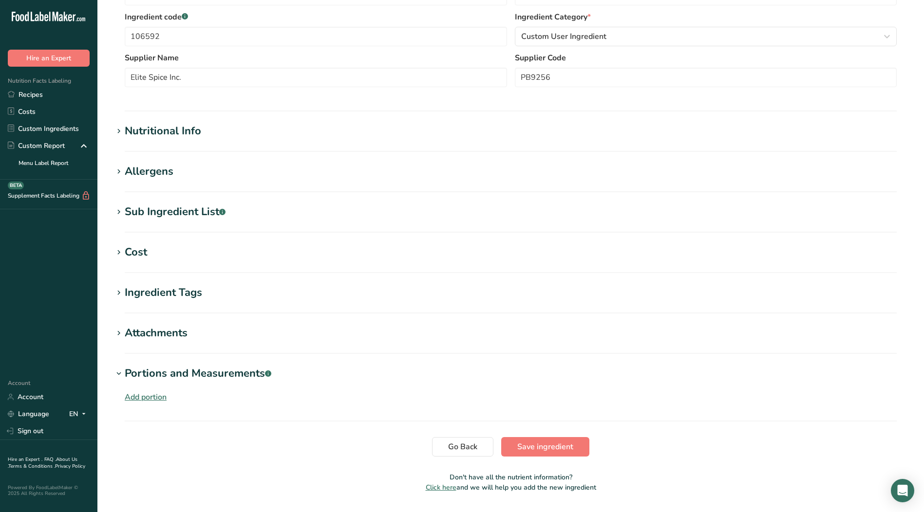
scroll to position [214, 0]
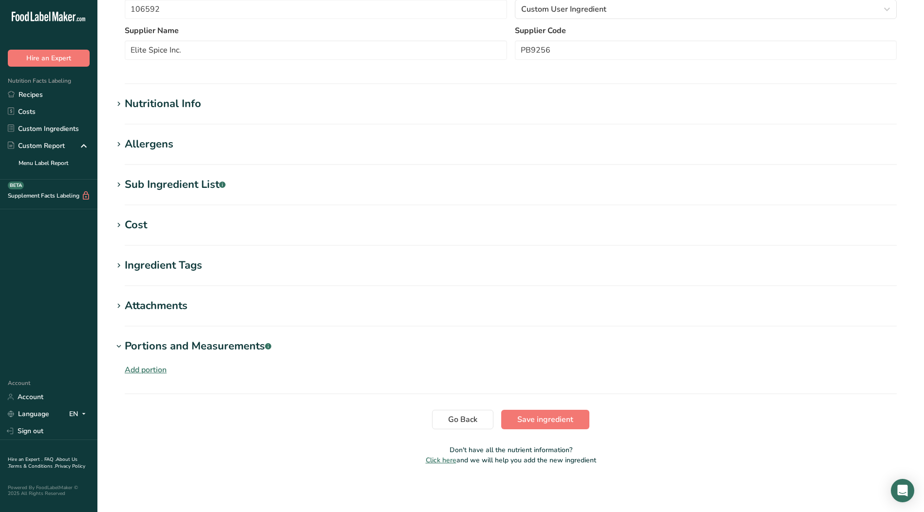
click at [121, 345] on icon at bounding box center [118, 347] width 9 height 14
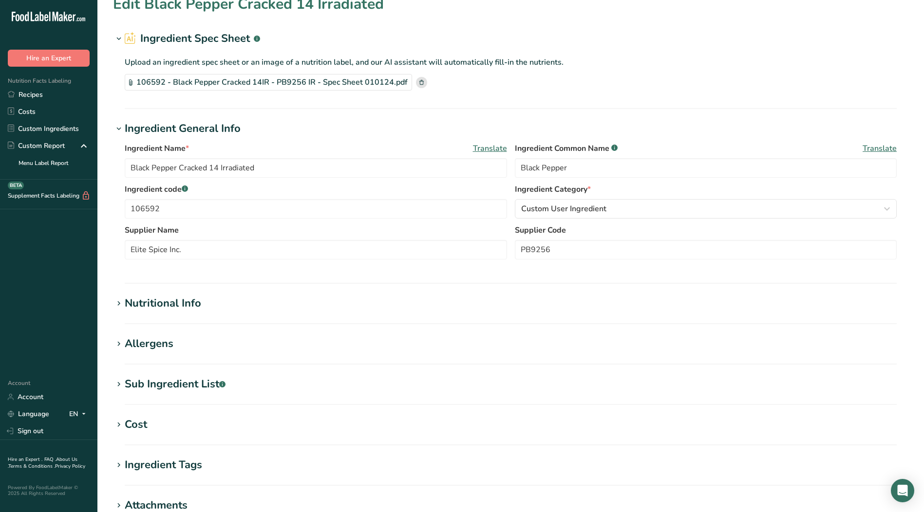
scroll to position [0, 0]
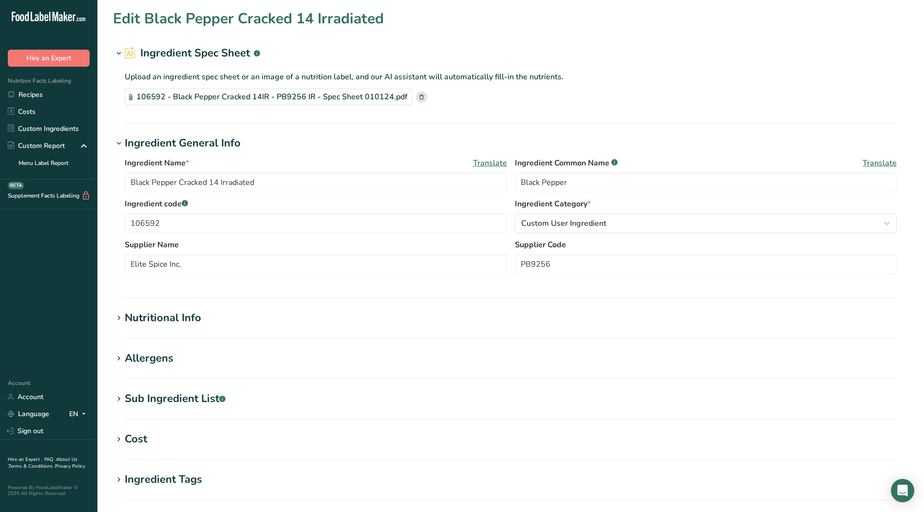
click at [120, 315] on icon at bounding box center [118, 319] width 9 height 14
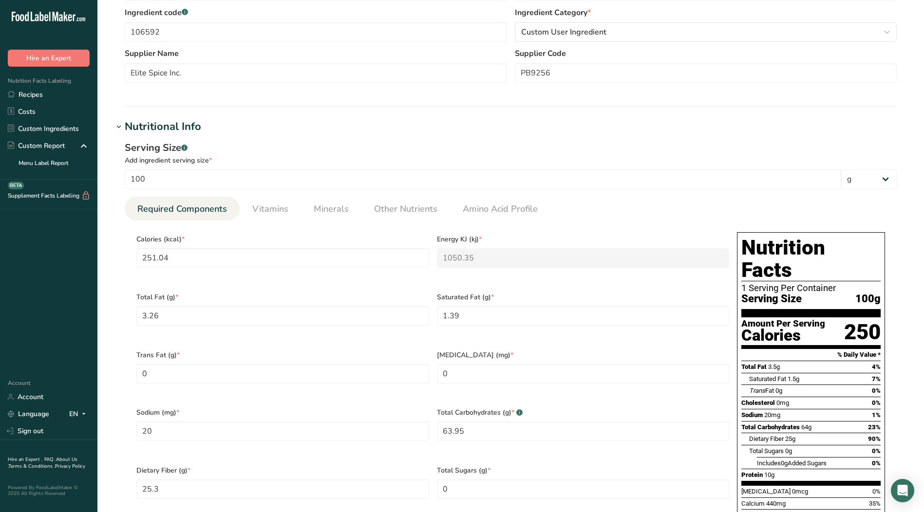
scroll to position [195, 0]
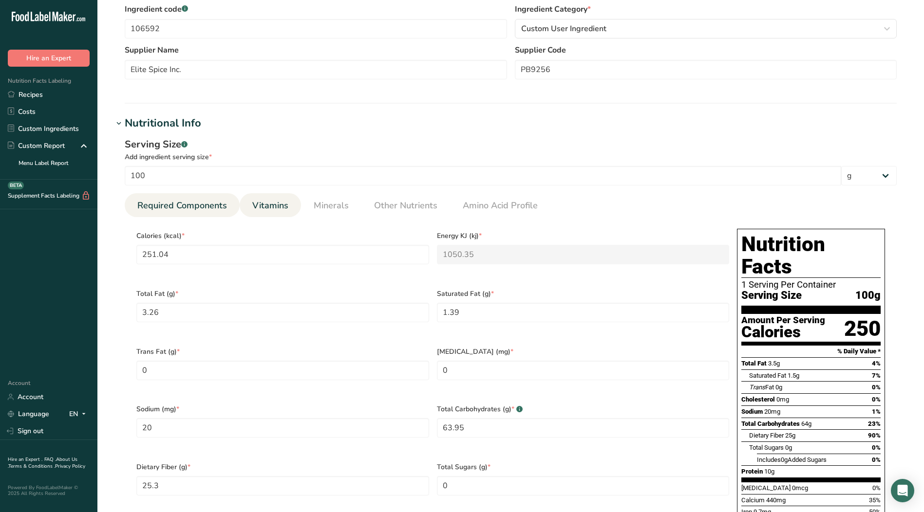
click at [256, 205] on span "Vitamins" at bounding box center [270, 205] width 36 height 13
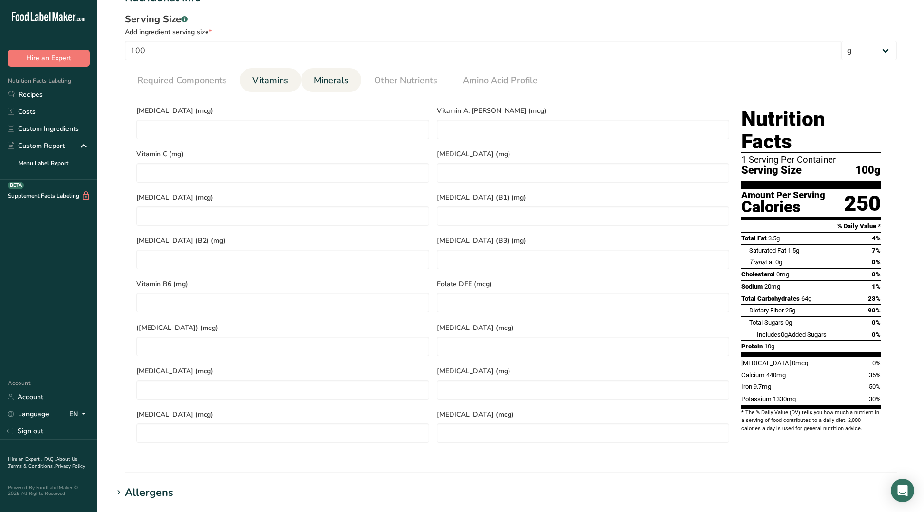
scroll to position [341, 0]
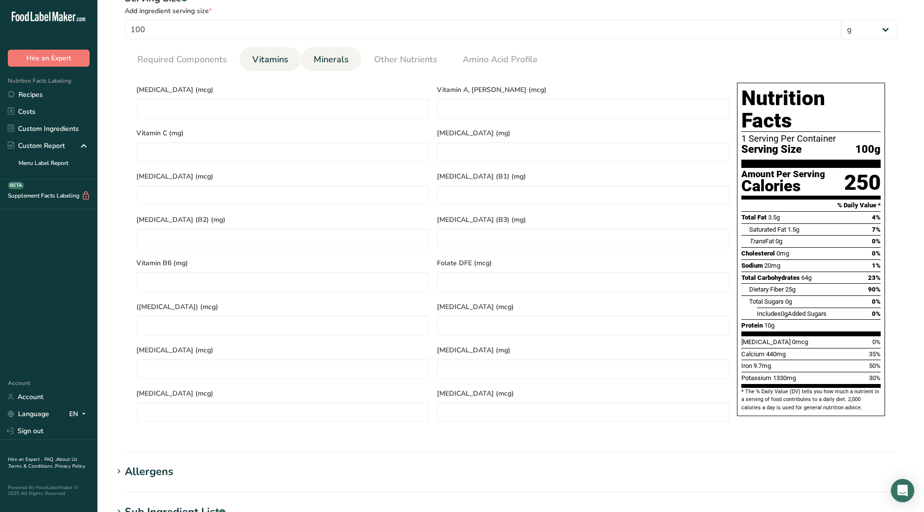
click at [333, 60] on span "Minerals" at bounding box center [331, 59] width 35 height 13
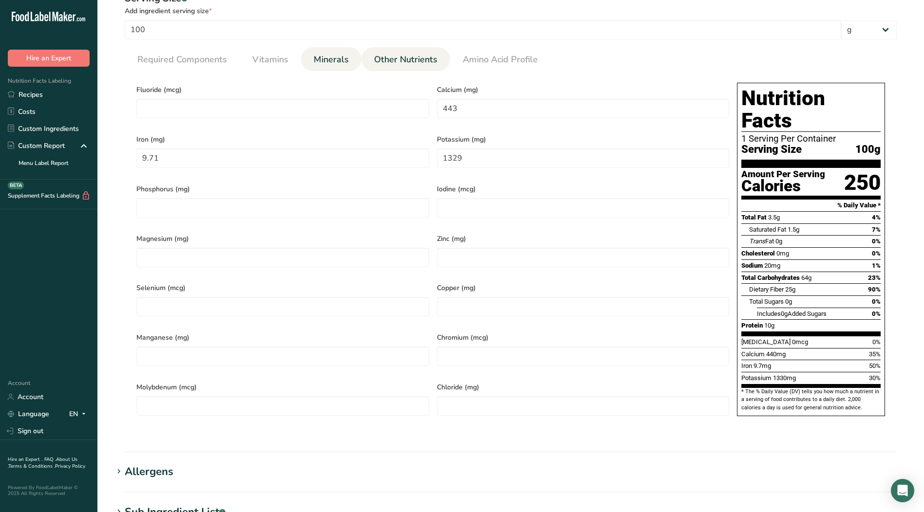
click at [399, 56] on span "Other Nutrients" at bounding box center [405, 59] width 63 height 13
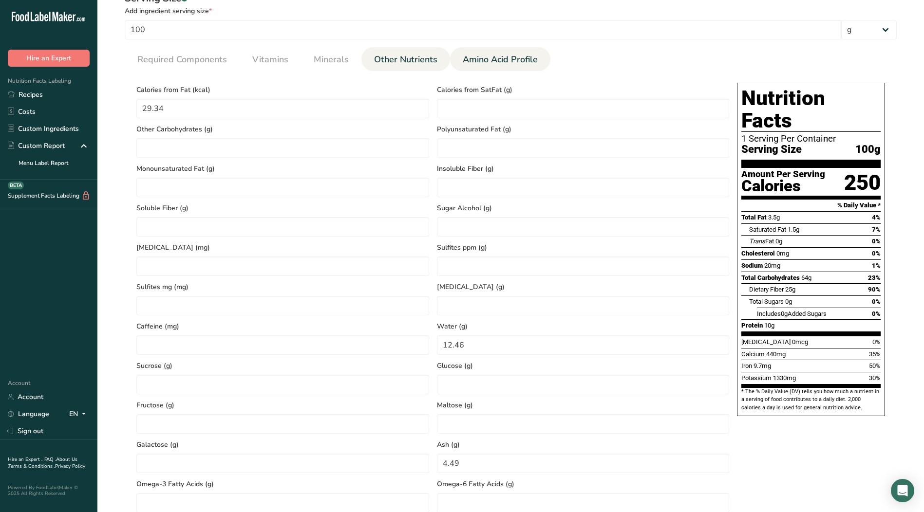
click at [522, 58] on span "Amino Acid Profile" at bounding box center [499, 59] width 75 height 13
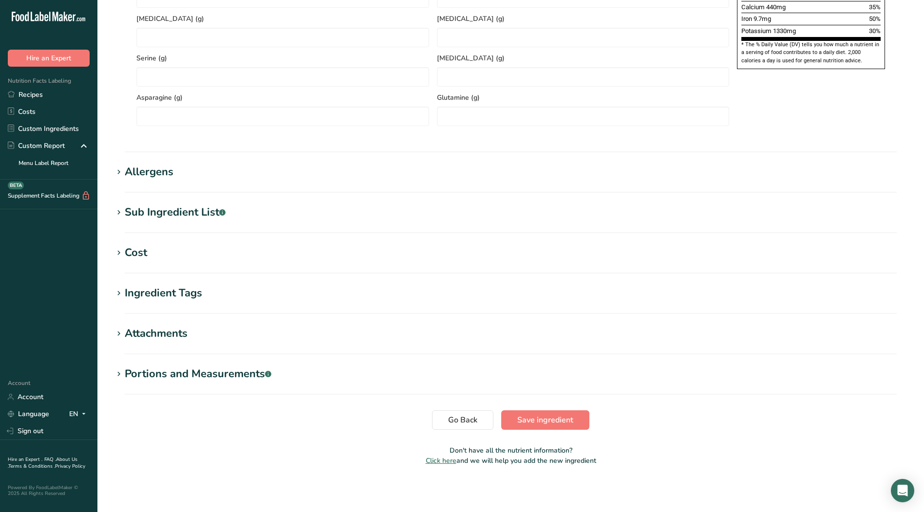
scroll to position [688, 0]
click at [447, 421] on button "Go Back" at bounding box center [462, 419] width 61 height 19
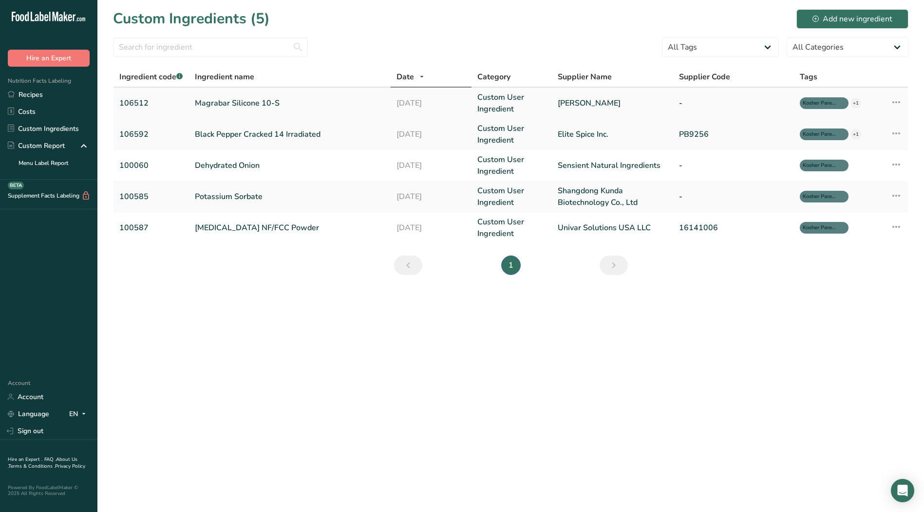
click at [205, 103] on link "Magrabar Silicone 10-S" at bounding box center [290, 103] width 190 height 12
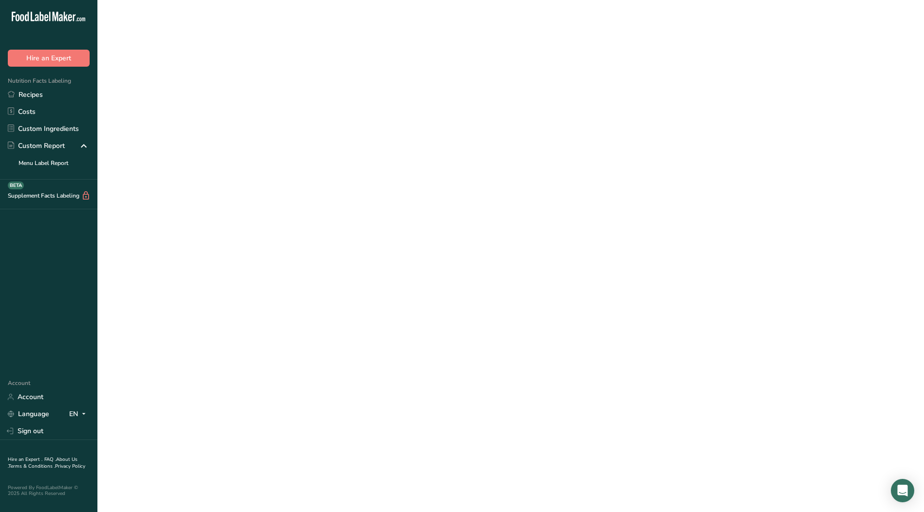
click at [205, 103] on link "Magrabar Silicone 10-S" at bounding box center [290, 103] width 190 height 12
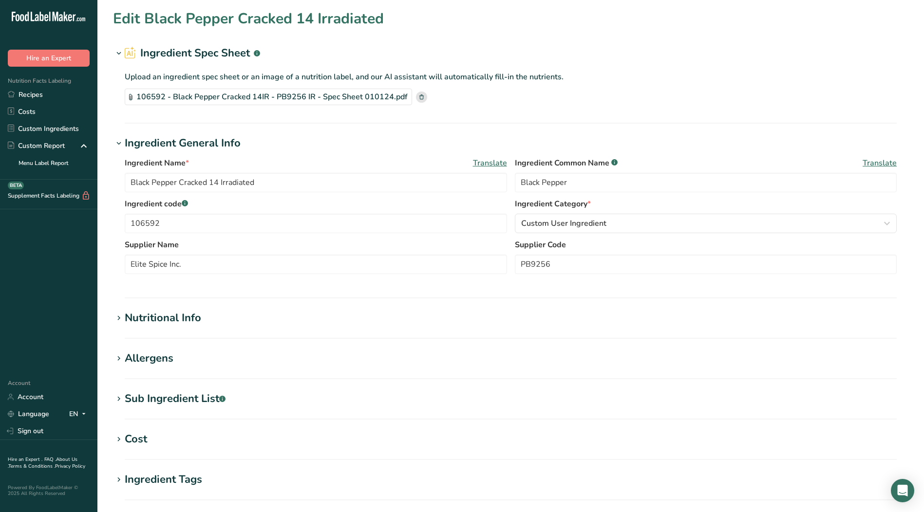
type input "Magrabar Silicone 10-S"
type input "Defoamer"
type input "106512"
type input "Munzing"
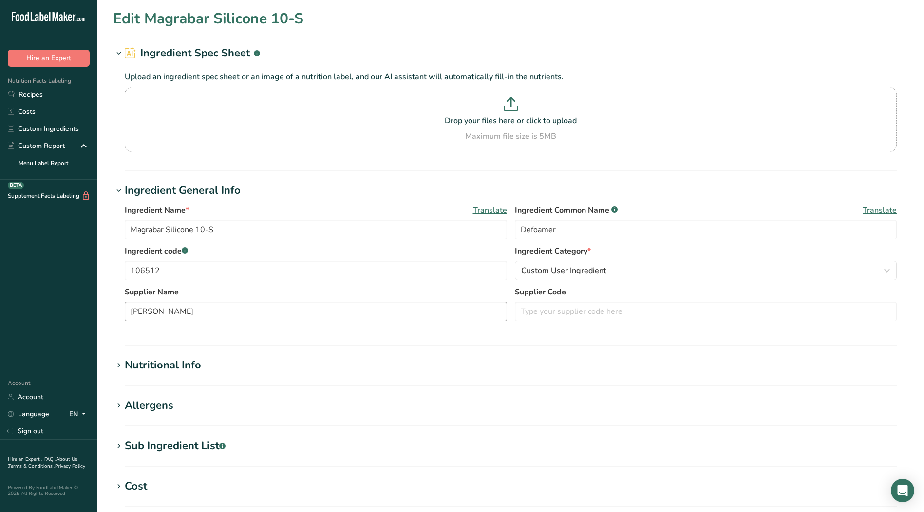
type input "17"
type KJ "71.1"
type Fat "1.6"
type Fat "0.4"
type Fat "0"
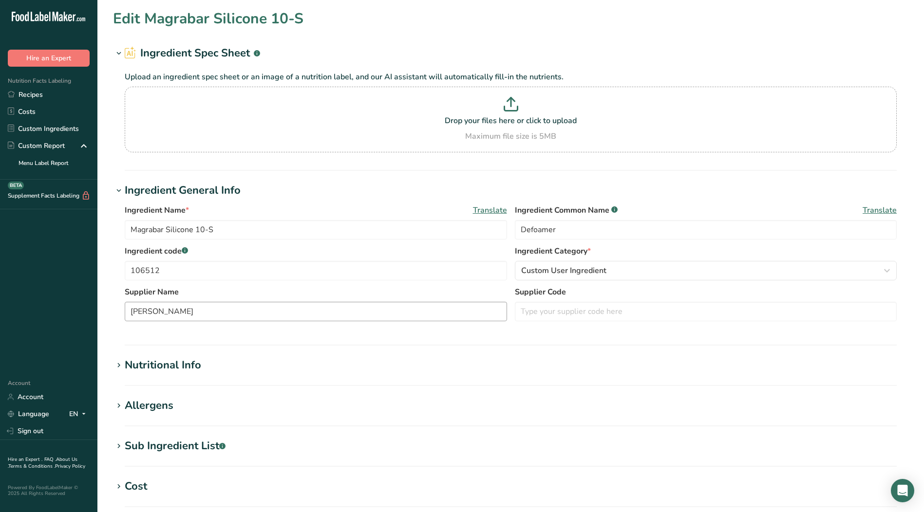
type input "0"
type Carbohydrates "0.6"
type Fiber "0"
type Sugars "0"
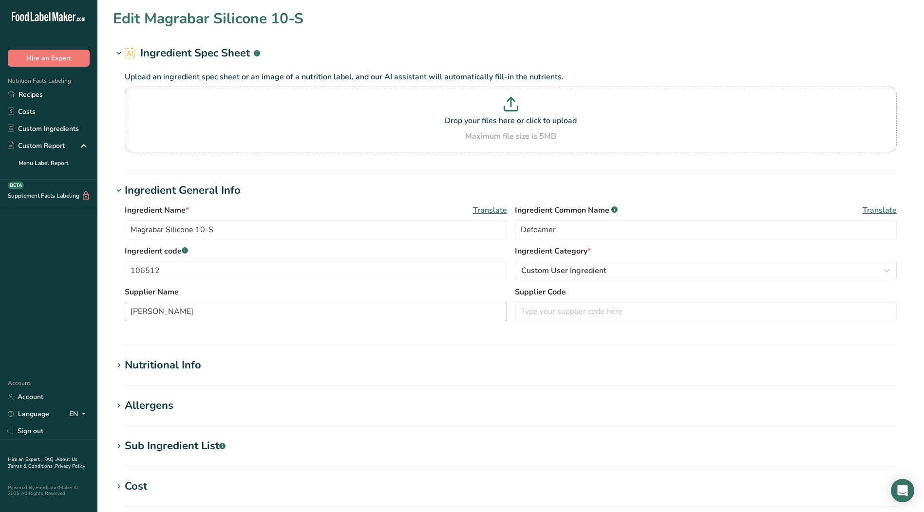
type Sugars "0"
type input "0"
click at [117, 360] on icon at bounding box center [118, 366] width 9 height 14
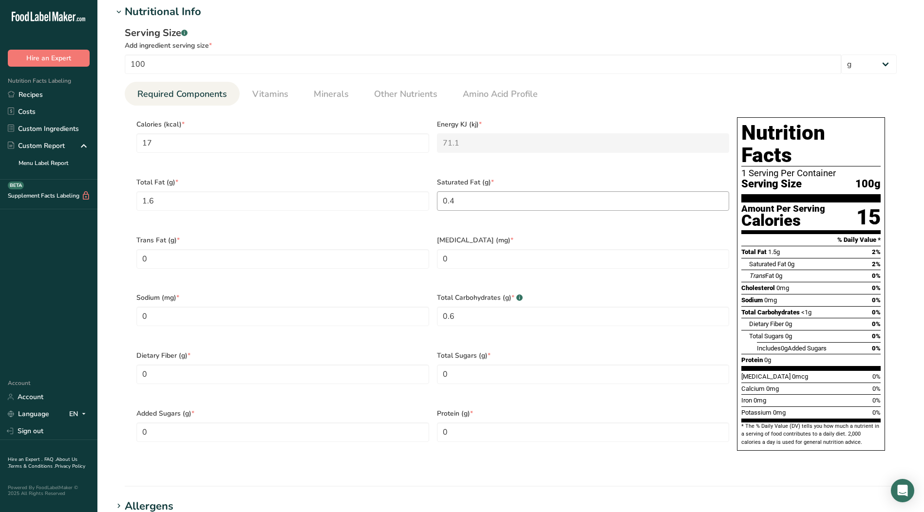
scroll to position [389, 0]
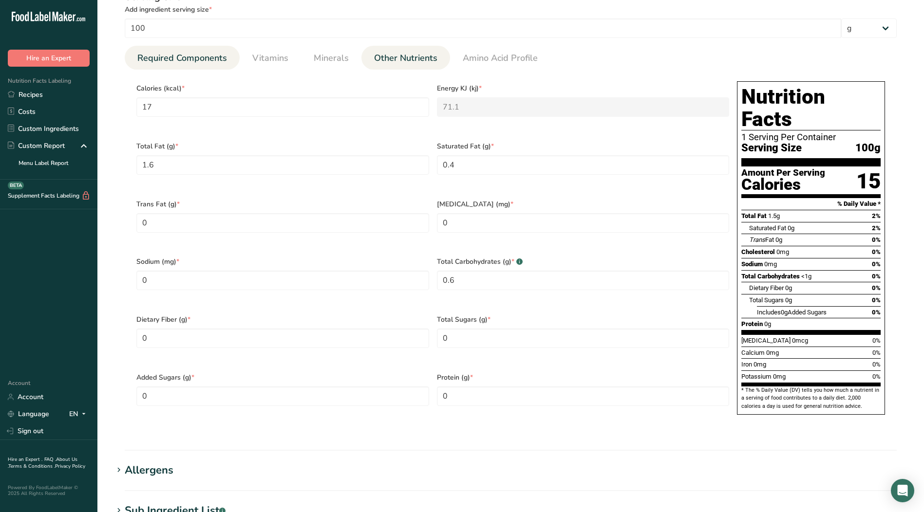
click at [402, 62] on span "Other Nutrients" at bounding box center [405, 58] width 63 height 13
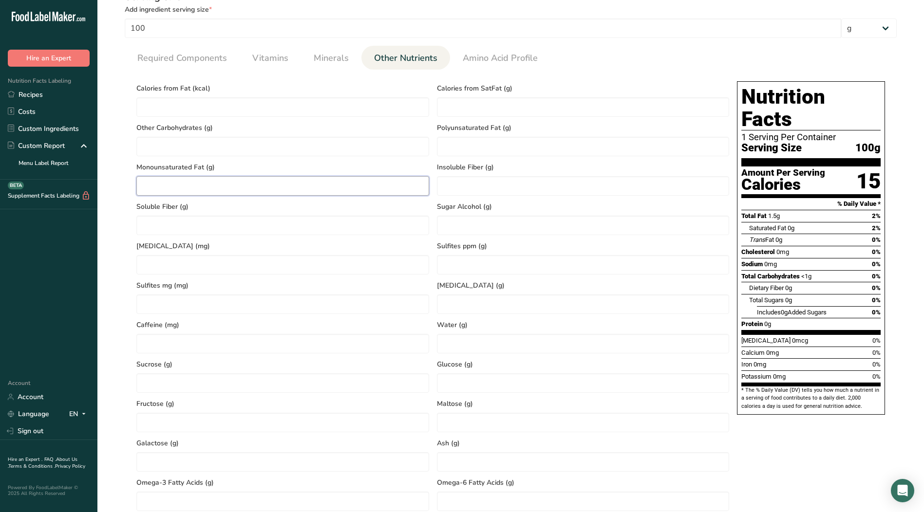
click at [185, 182] on Fat "number" at bounding box center [282, 185] width 293 height 19
type Fat "1"
click at [480, 148] on Fat "number" at bounding box center [583, 146] width 293 height 19
type Fat "0.3"
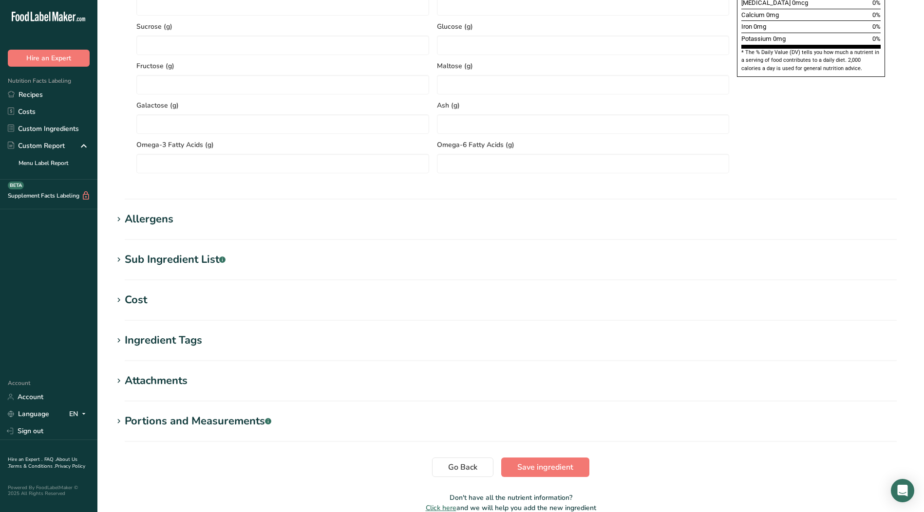
scroll to position [730, 0]
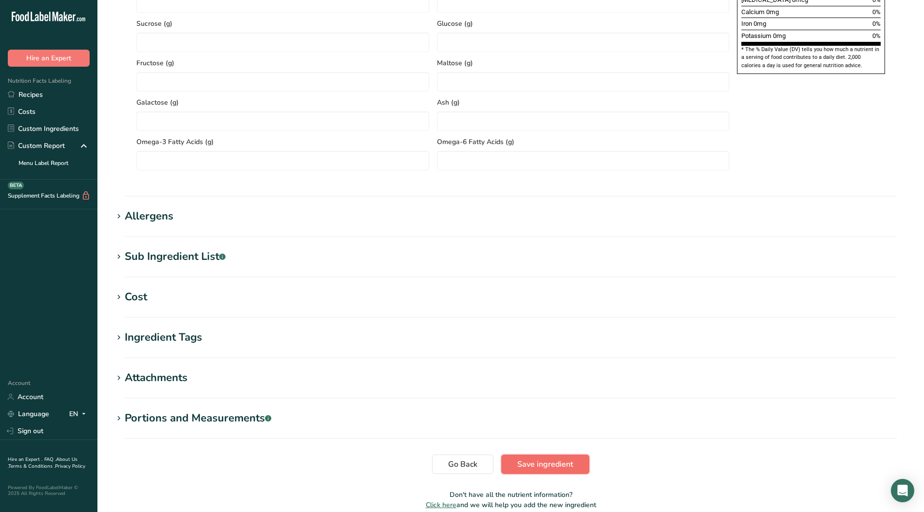
click at [531, 462] on span "Save ingredient" at bounding box center [545, 465] width 56 height 12
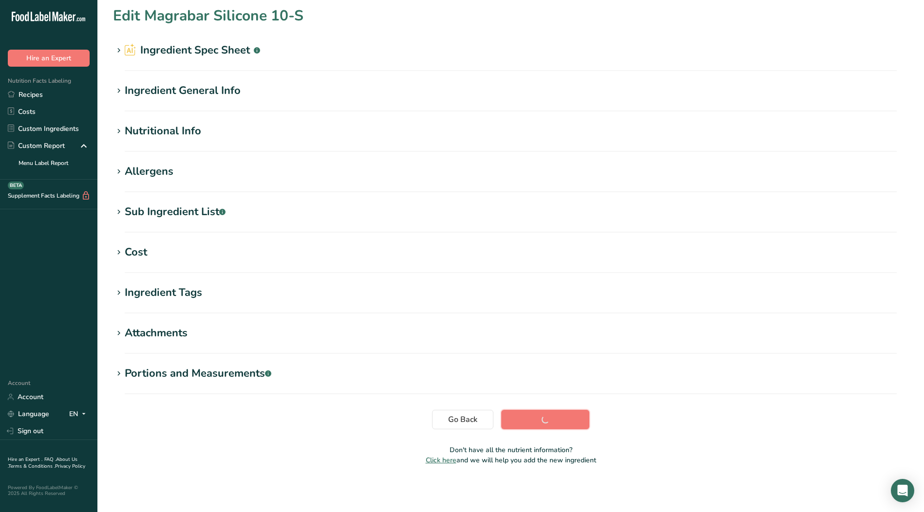
scroll to position [3, 0]
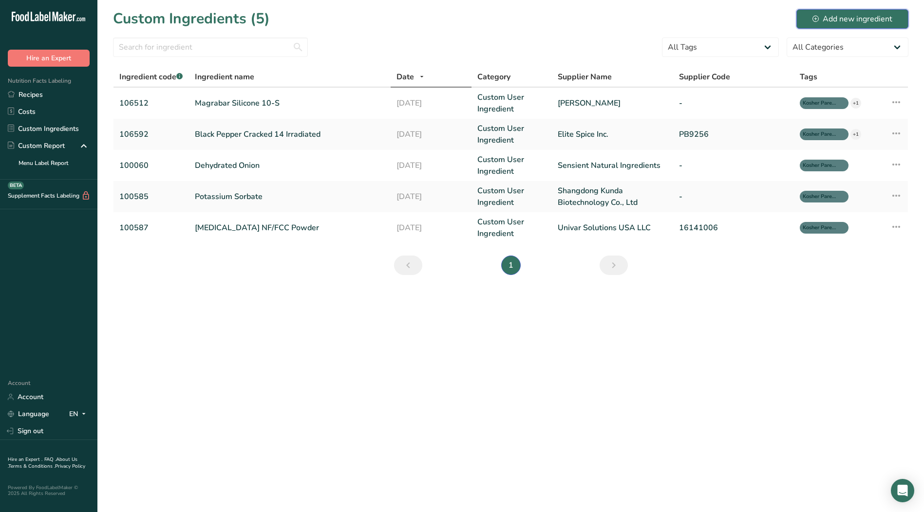
click at [857, 11] on button "Add new ingredient" at bounding box center [852, 18] width 112 height 19
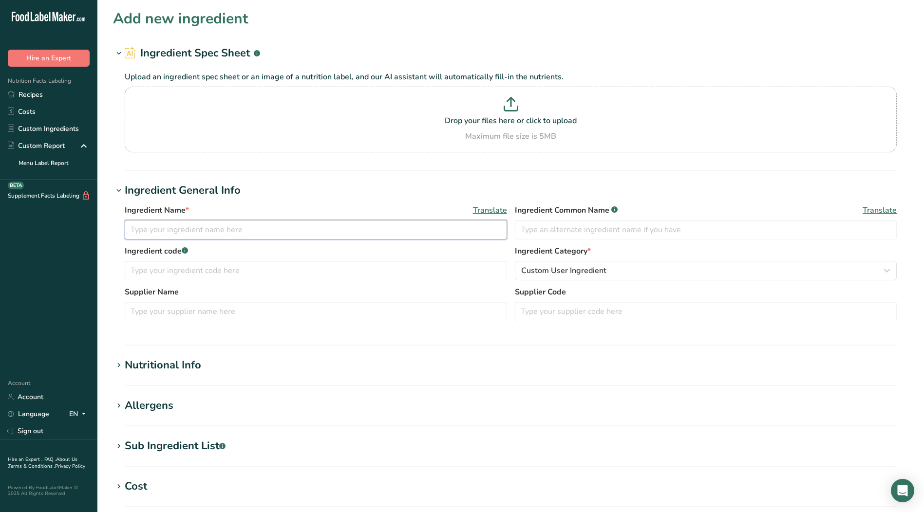
click at [193, 228] on input "text" at bounding box center [316, 229] width 382 height 19
type input "Artificial Mustard Oil for Passover"
type input "Artificial Flavor"
type input "106663"
click at [189, 313] on input "text" at bounding box center [316, 311] width 382 height 19
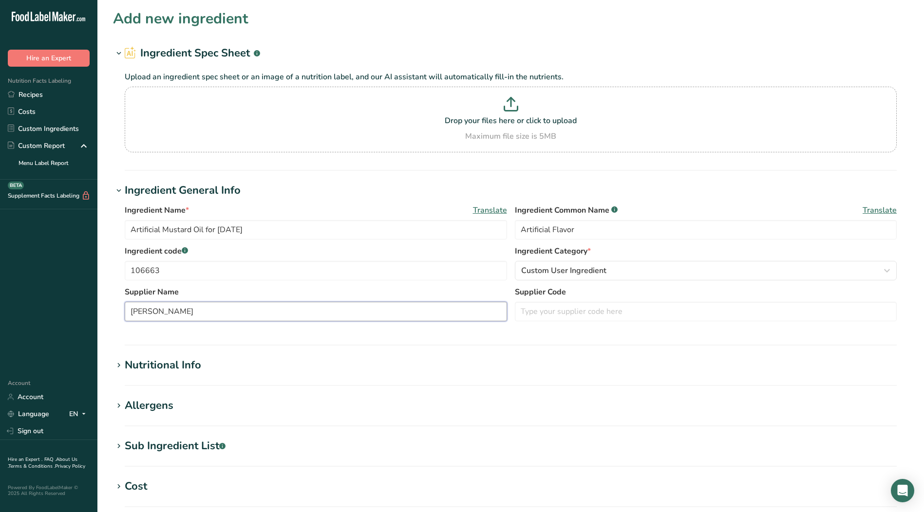
type input "Wixon"
click at [564, 320] on input "text" at bounding box center [706, 311] width 382 height 19
type input "26002471"
click at [117, 366] on icon at bounding box center [118, 366] width 9 height 14
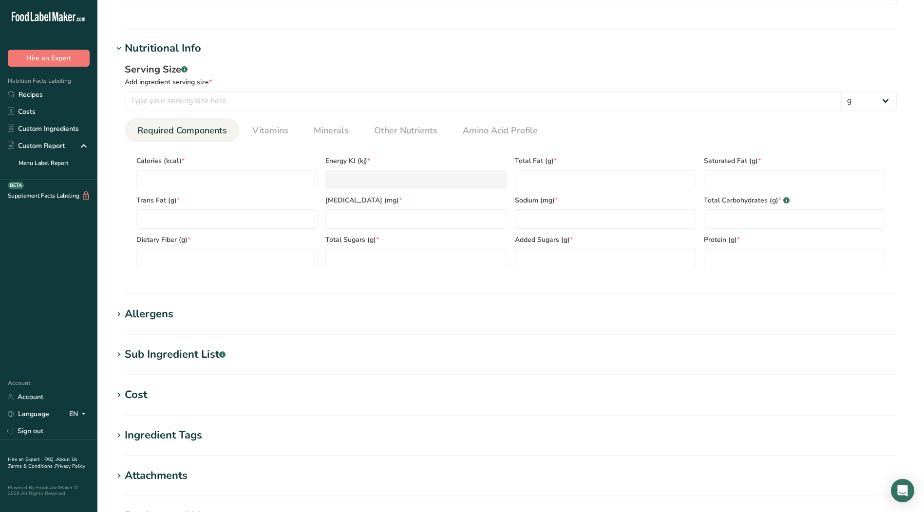
scroll to position [341, 0]
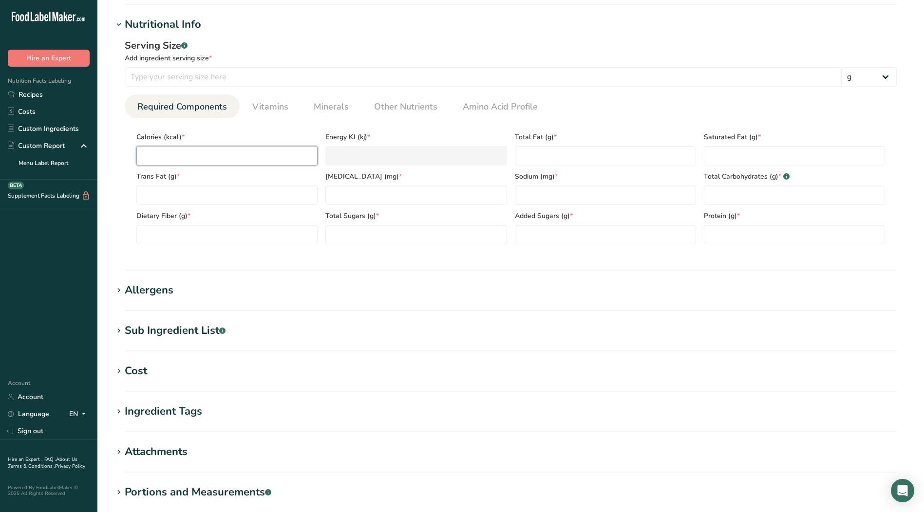
click at [192, 158] on input "number" at bounding box center [226, 155] width 181 height 19
type input "4"
type KJ "16.7"
type input "40"
type KJ "167.4"
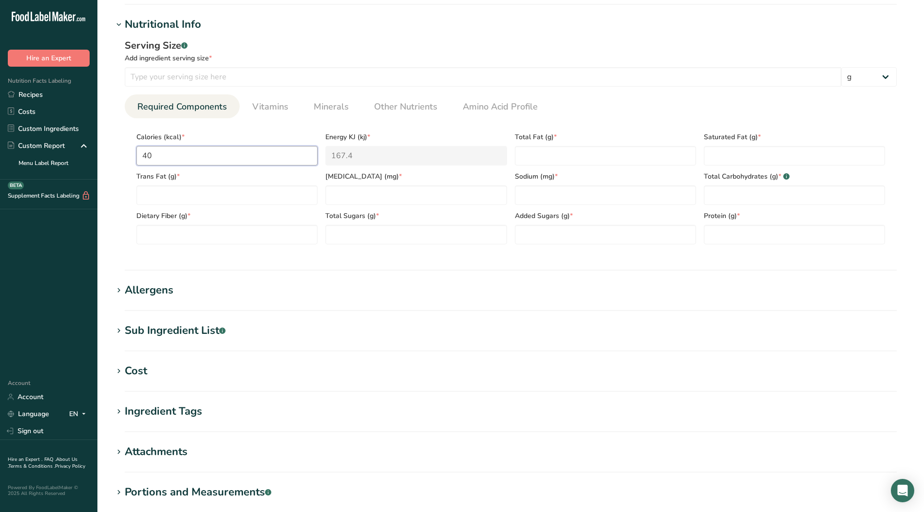
type input "400"
type KJ "1673.6"
type input "400"
type Fat "0"
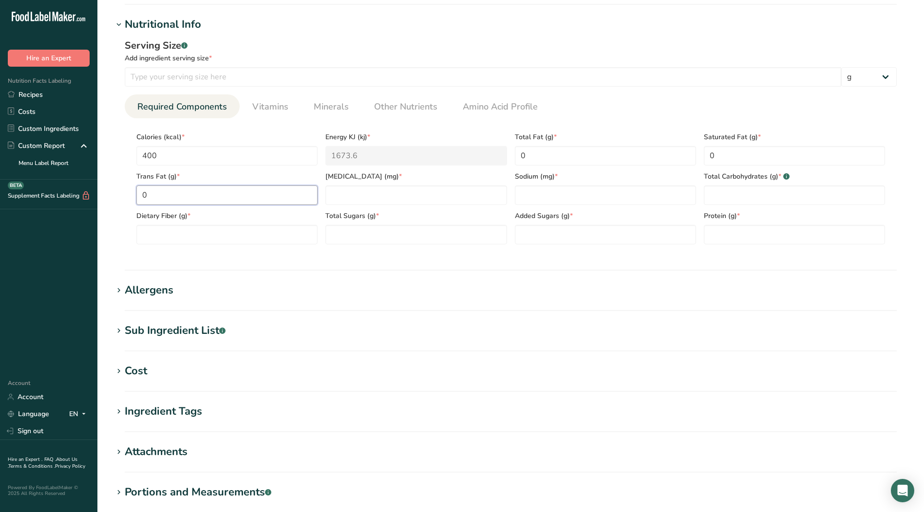
type Fat "0"
type input "0"
type Carbohydrates "100"
type Fiber "0"
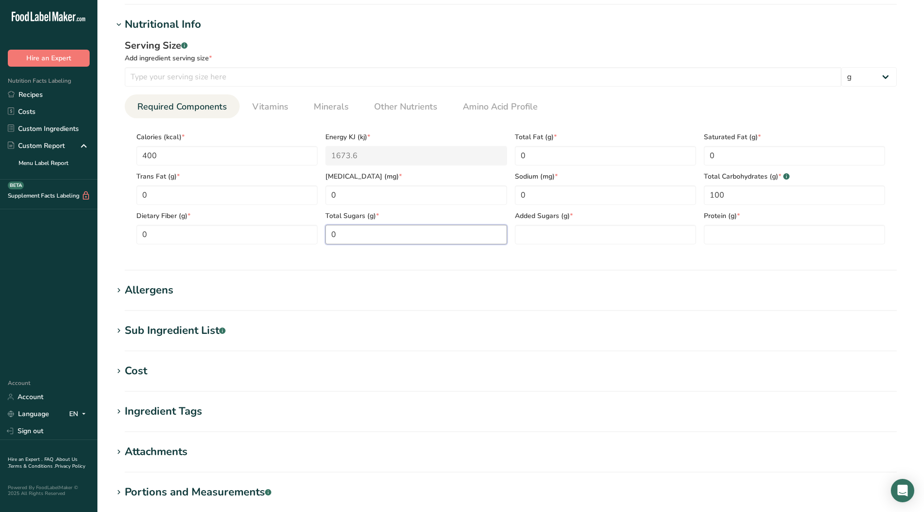
type Sugars "0"
type input "0"
click at [263, 106] on span "Vitamins" at bounding box center [270, 106] width 36 height 13
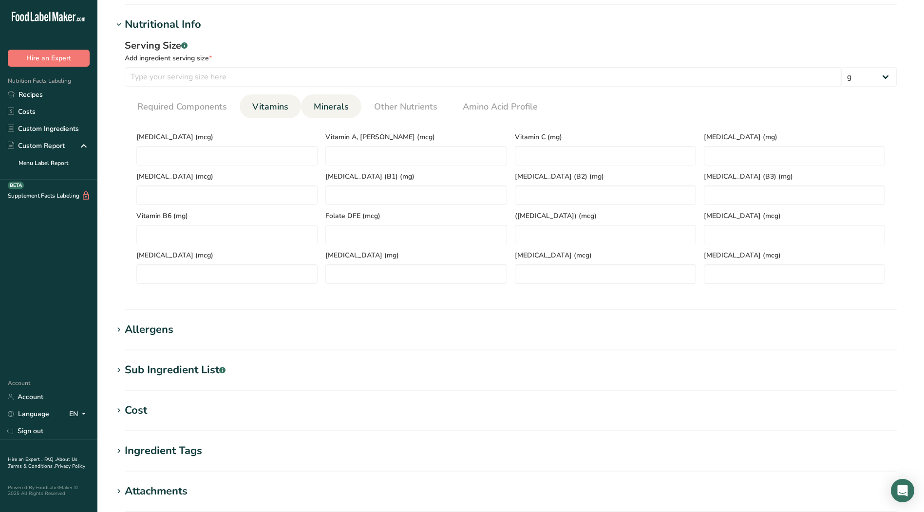
click at [321, 106] on span "Minerals" at bounding box center [331, 106] width 35 height 13
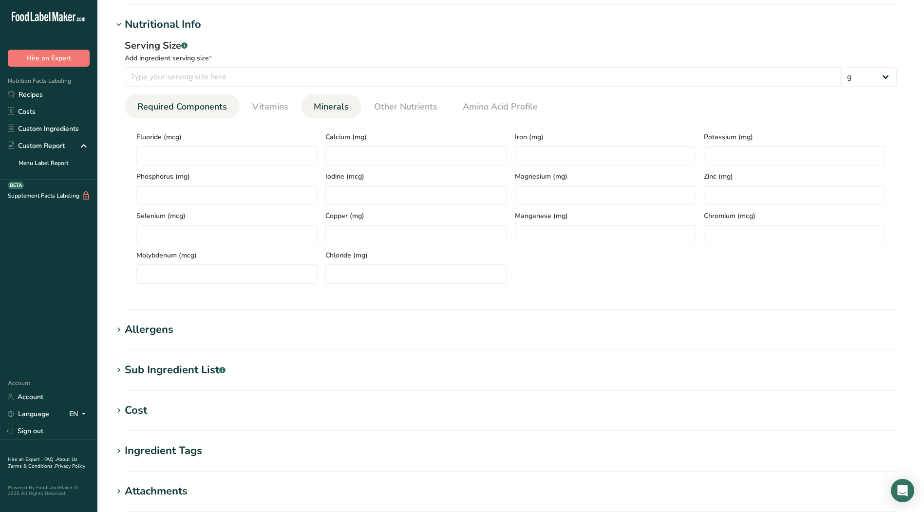
click at [199, 111] on span "Required Components" at bounding box center [182, 106] width 90 height 13
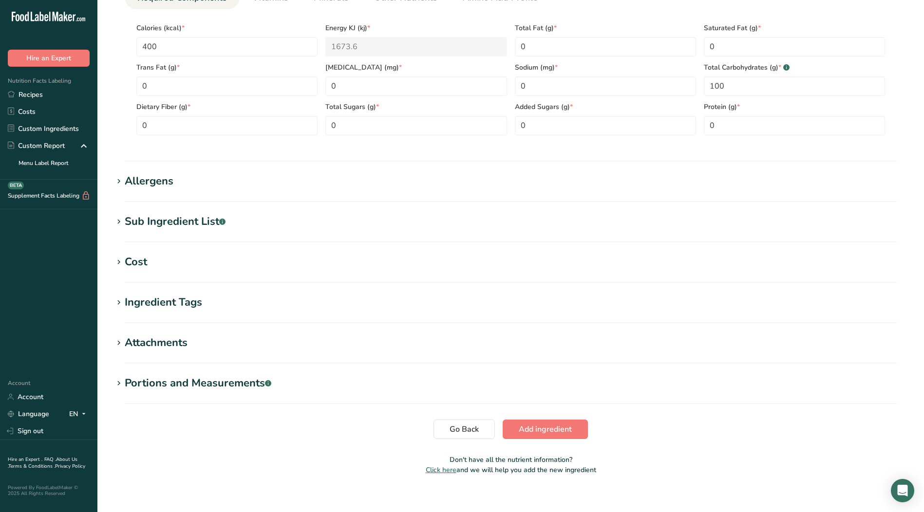
scroll to position [460, 0]
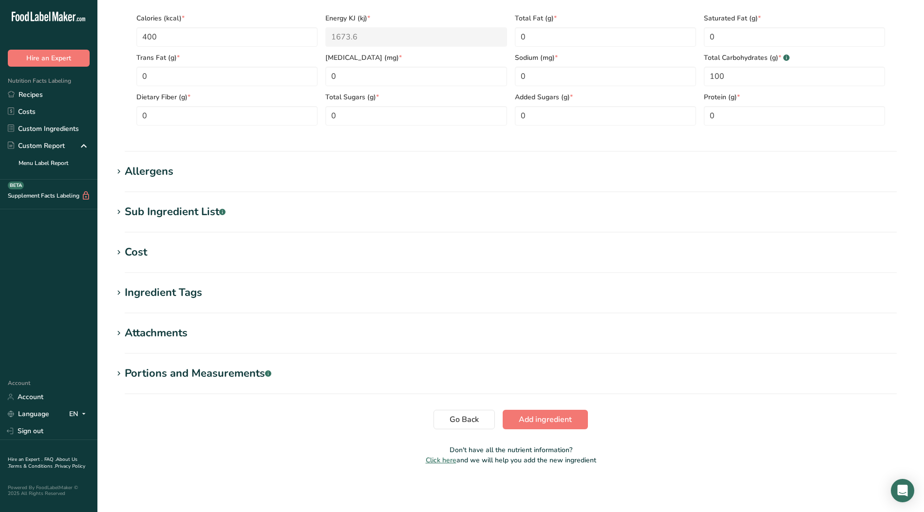
click at [118, 288] on icon at bounding box center [118, 293] width 9 height 14
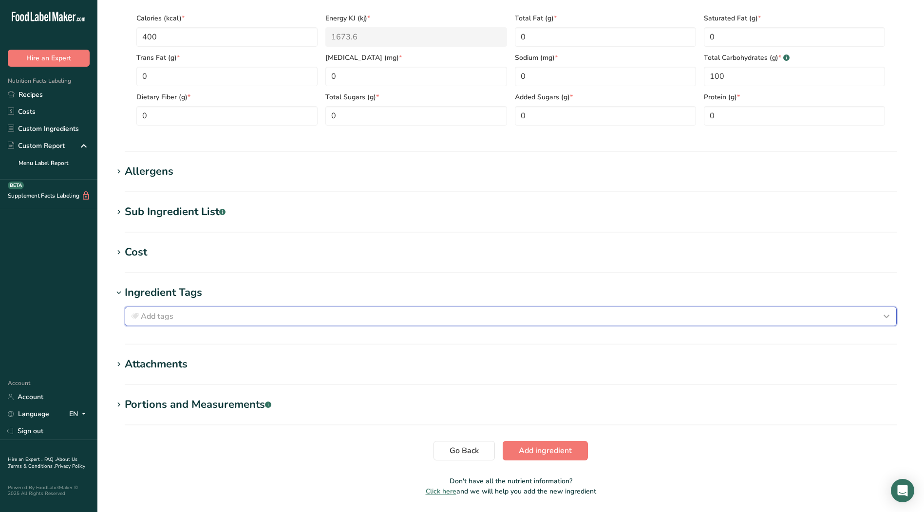
click at [881, 316] on icon "button" at bounding box center [886, 317] width 12 height 18
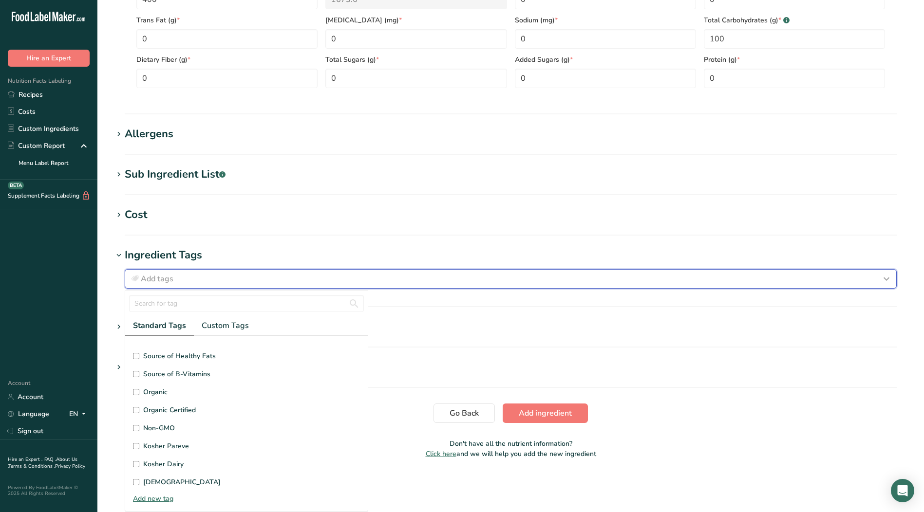
scroll to position [232, 0]
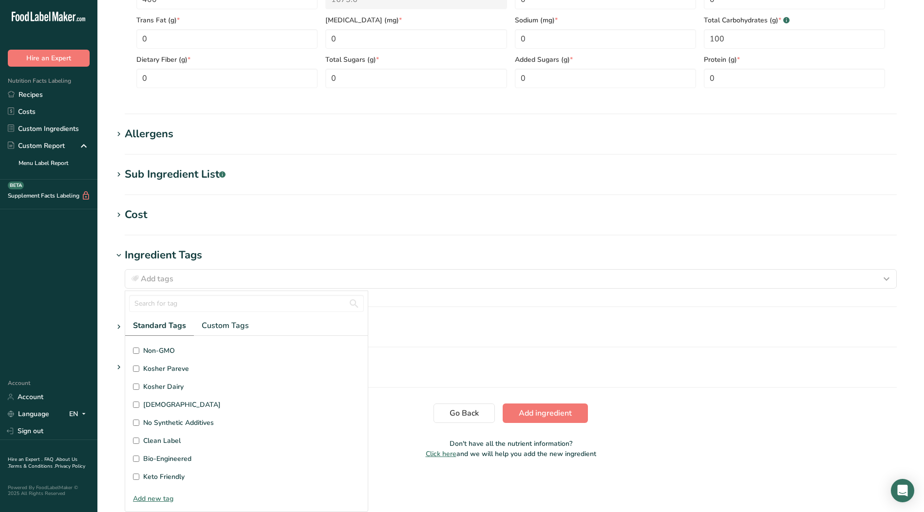
click at [137, 368] on input "Kosher Pareve" at bounding box center [136, 369] width 6 height 6
checkbox input "true"
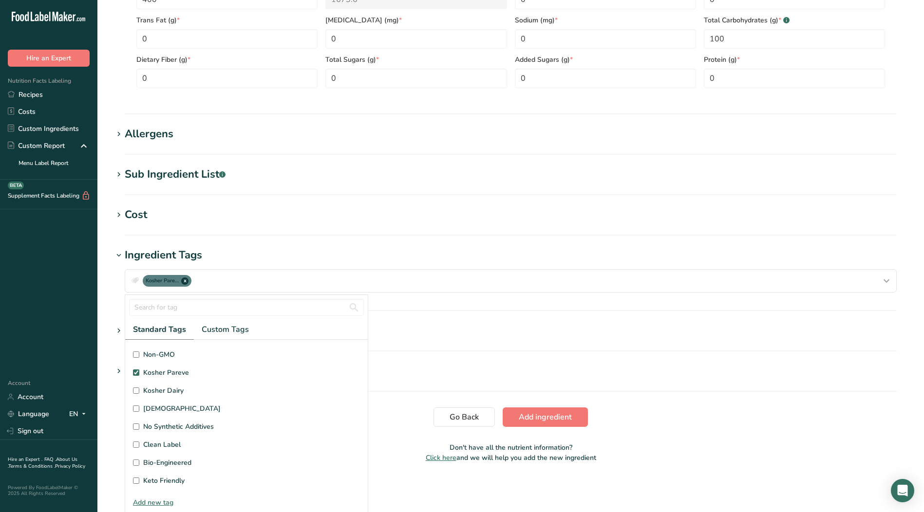
click at [671, 327] on h1 "Attachments" at bounding box center [510, 331] width 795 height 16
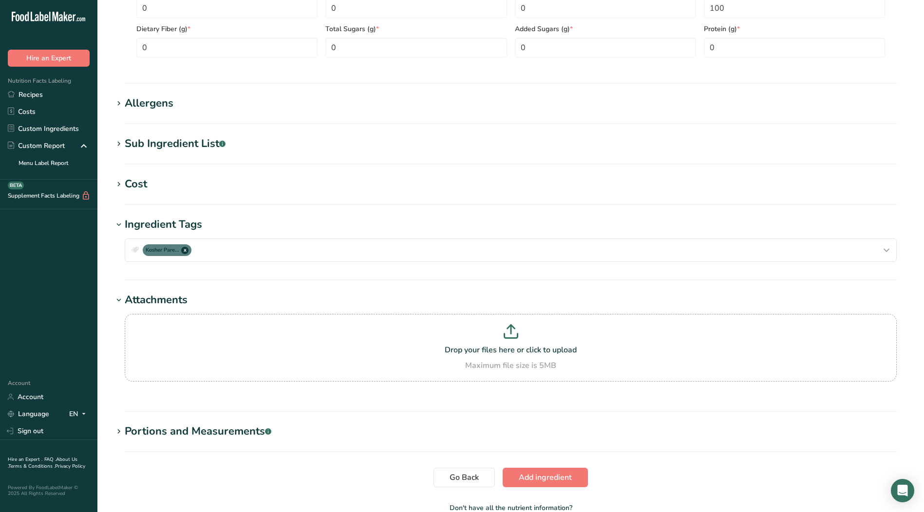
scroll to position [586, 0]
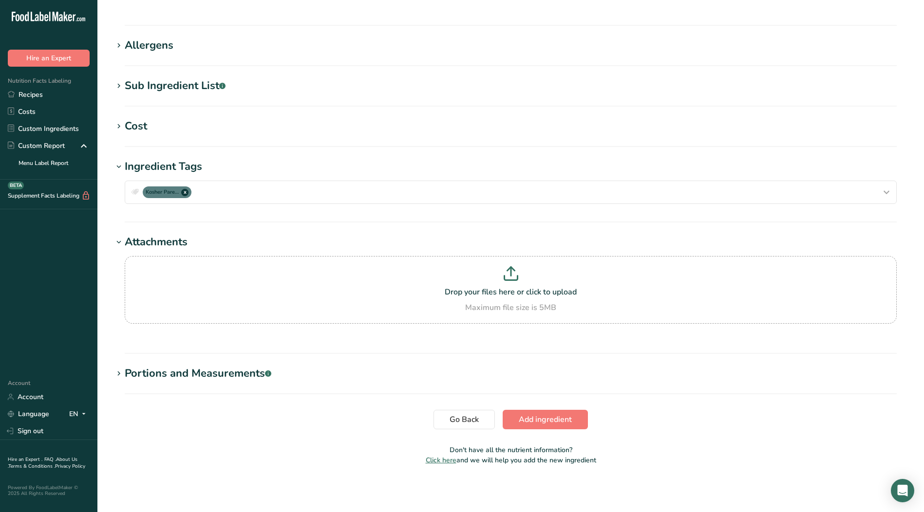
click at [128, 241] on div "Attachments" at bounding box center [156, 242] width 63 height 16
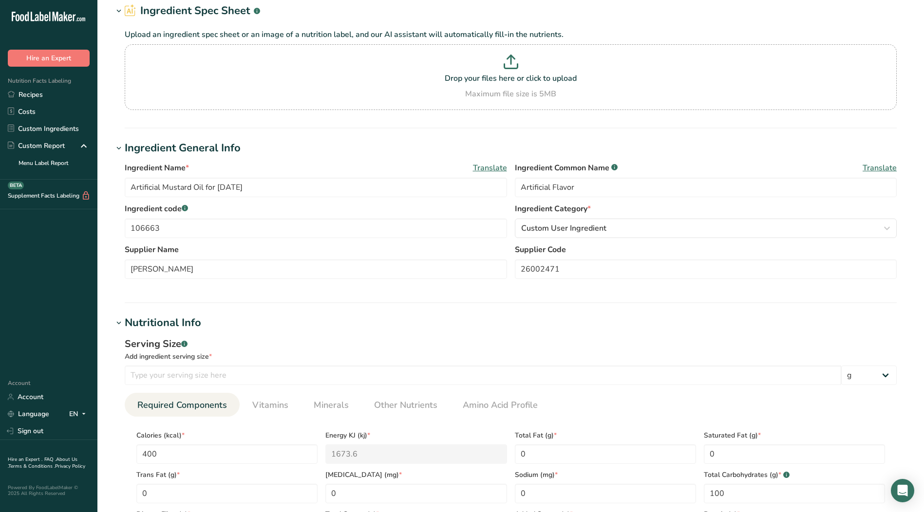
scroll to position [0, 0]
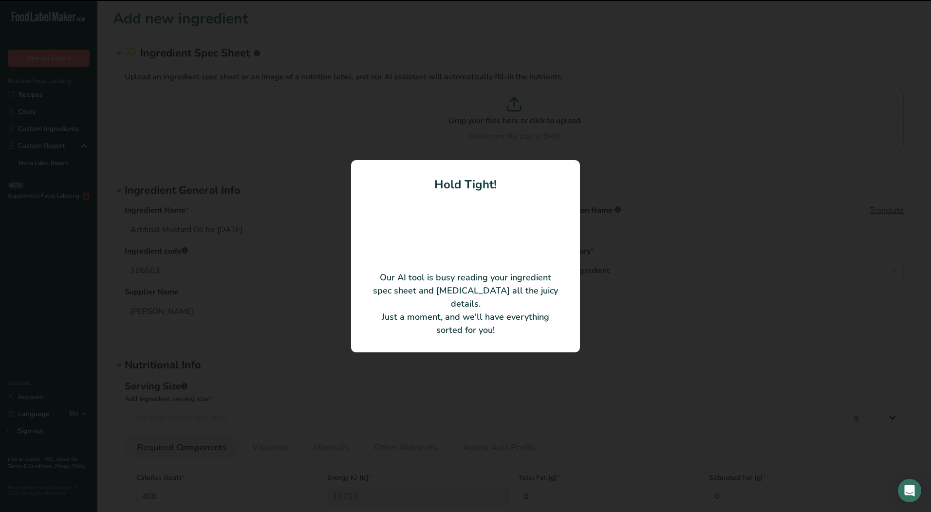
type input "Artificial Mustard Oil"
type input "0"
type KJ "0"
type Carbohydrates "0"
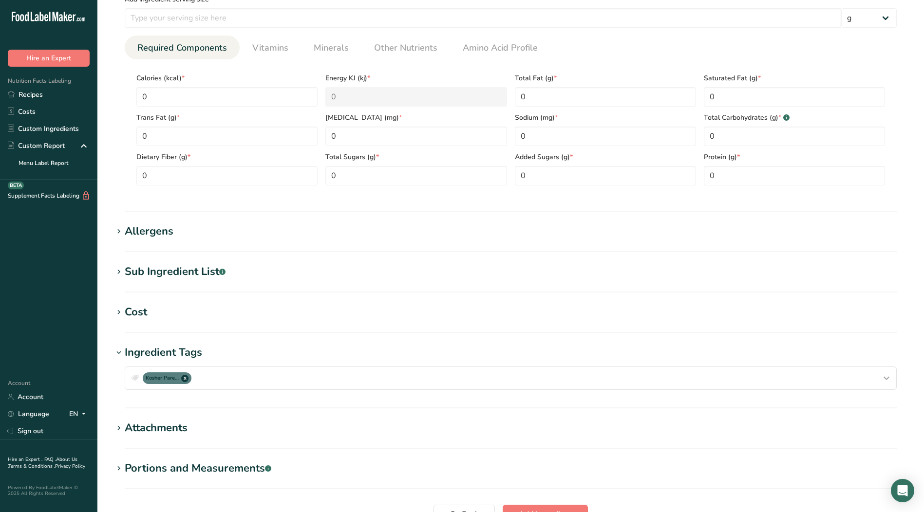
scroll to position [447, 0]
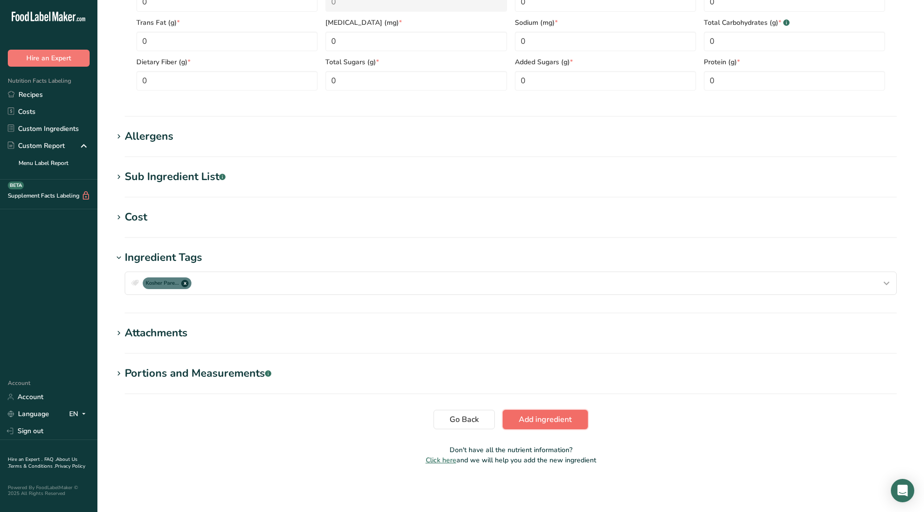
click at [536, 422] on span "Add ingredient" at bounding box center [544, 420] width 53 height 12
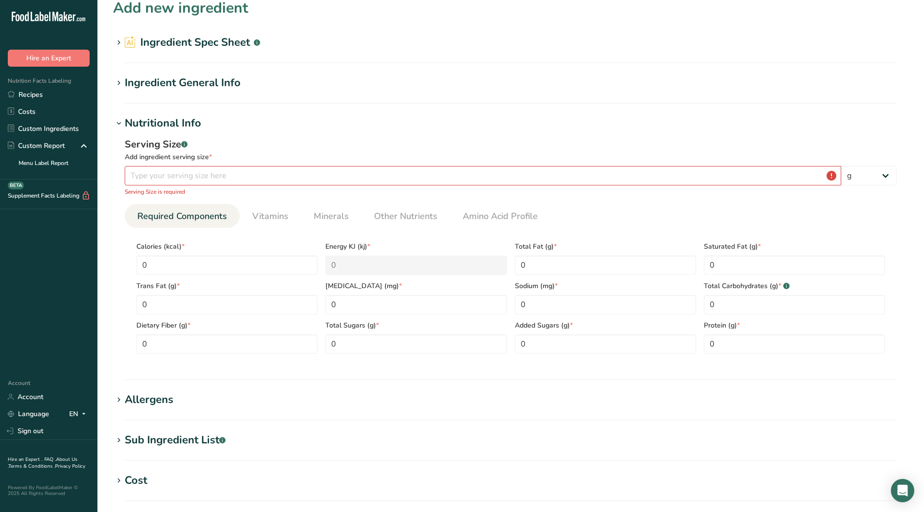
scroll to position [0, 0]
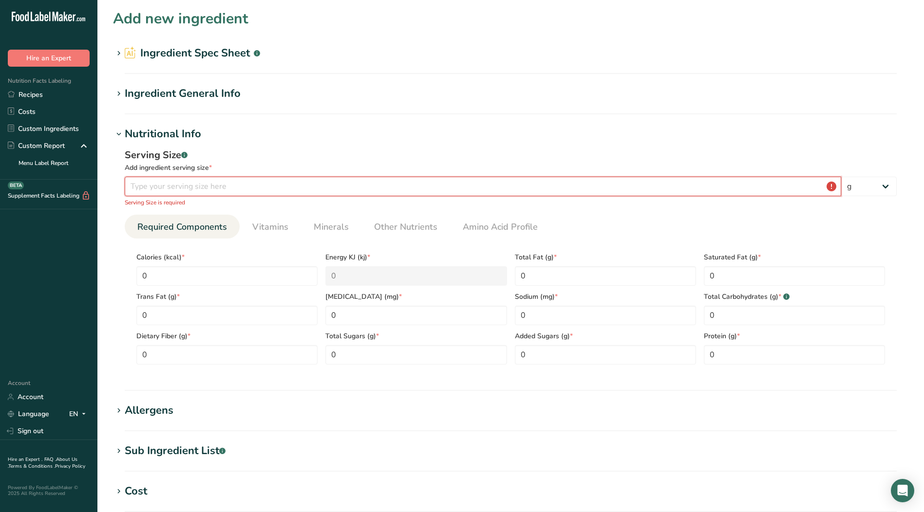
click at [530, 192] on input "number" at bounding box center [483, 186] width 716 height 19
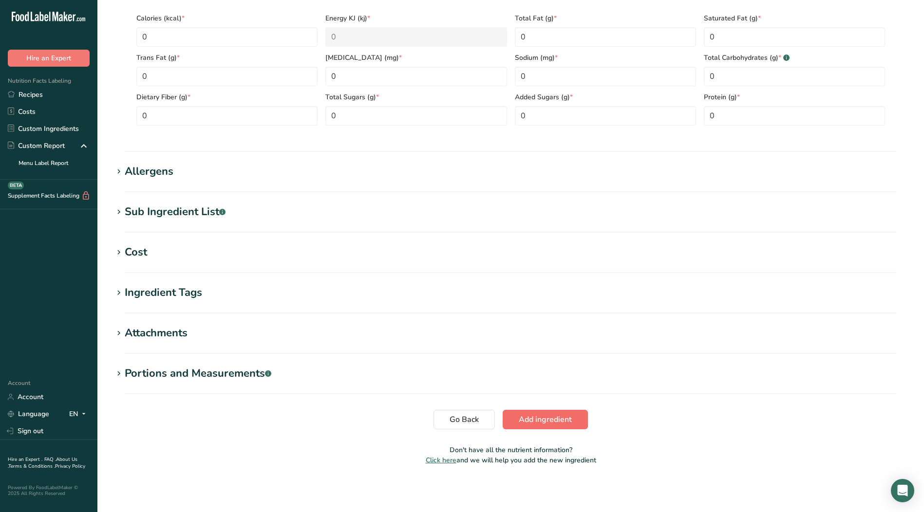
type input "100"
click at [557, 417] on span "Add ingredient" at bounding box center [544, 420] width 53 height 12
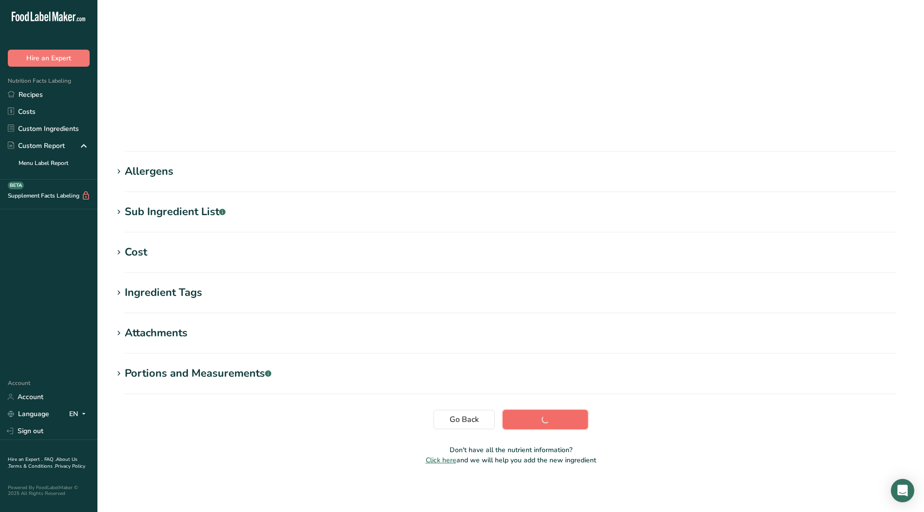
scroll to position [3, 0]
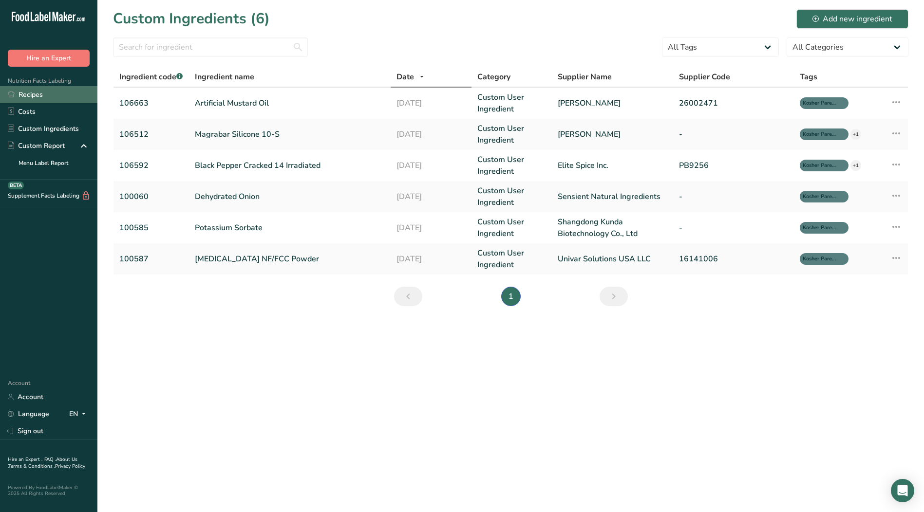
click at [24, 93] on link "Recipes" at bounding box center [48, 94] width 97 height 17
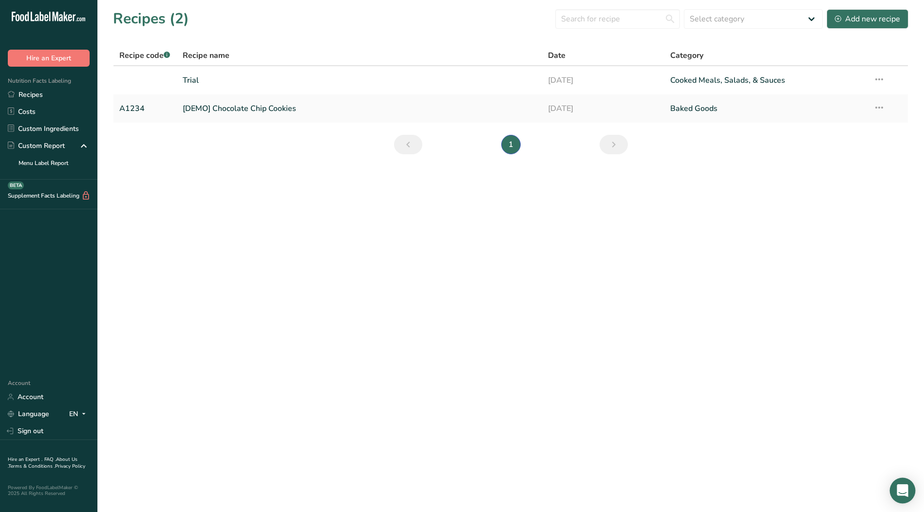
click at [899, 493] on icon "Open Intercom Messenger" at bounding box center [902, 490] width 13 height 13
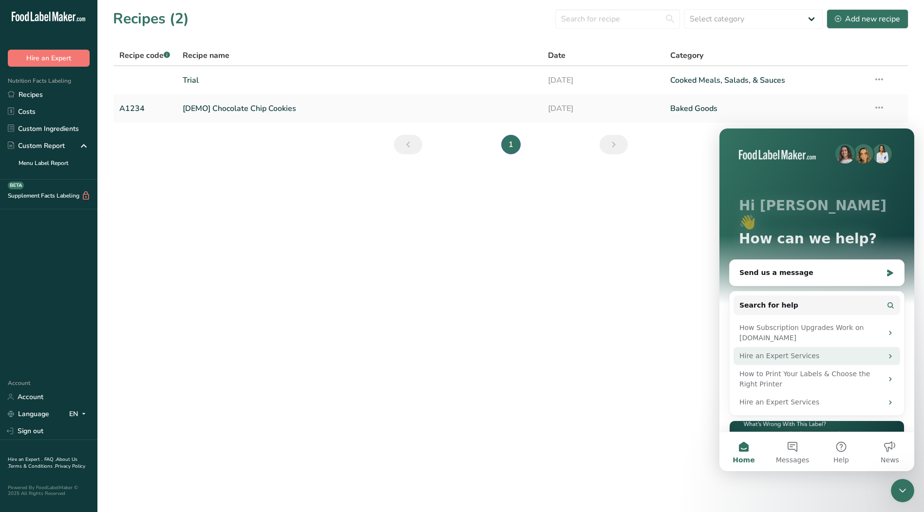
scroll to position [49, 0]
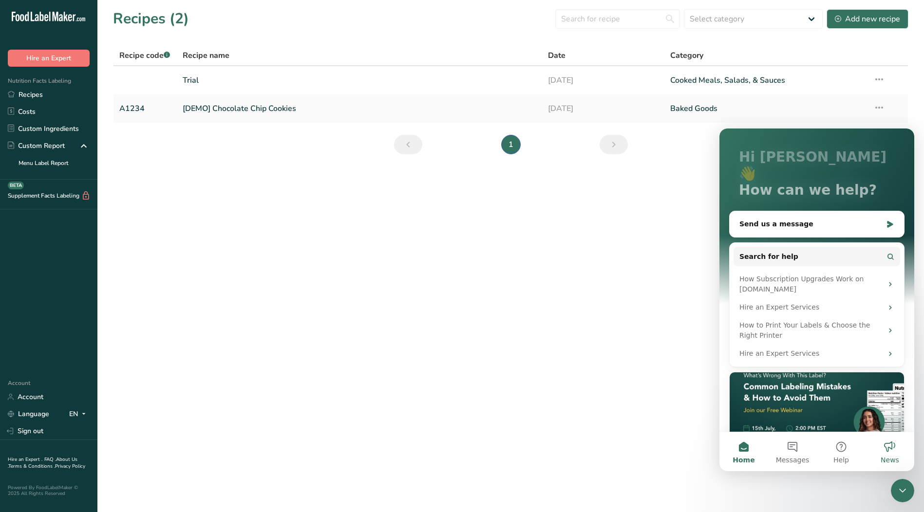
click at [888, 444] on button "News" at bounding box center [889, 451] width 49 height 39
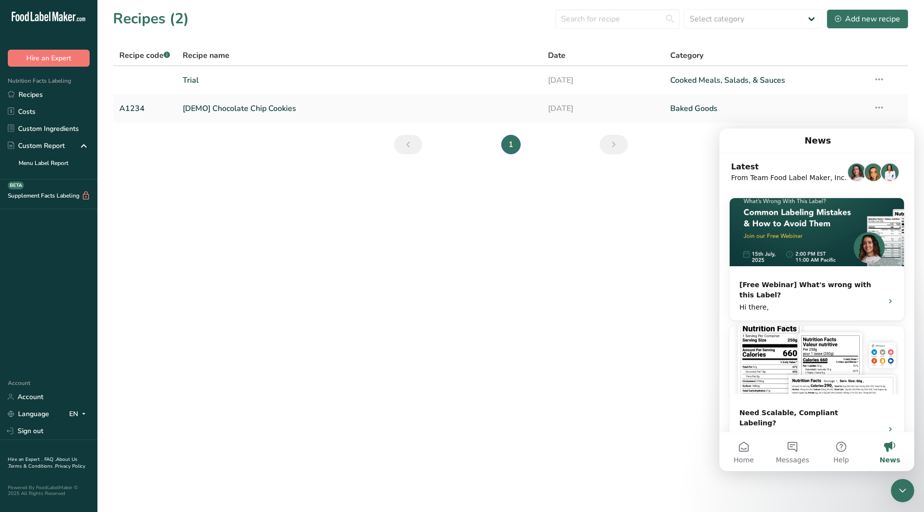
click at [559, 382] on main "Recipes (2) Select category All Baked Goods Beverages Confectionery Cooked Meal…" at bounding box center [462, 256] width 924 height 512
click at [905, 490] on icon "Close Intercom Messenger" at bounding box center [902, 491] width 12 height 12
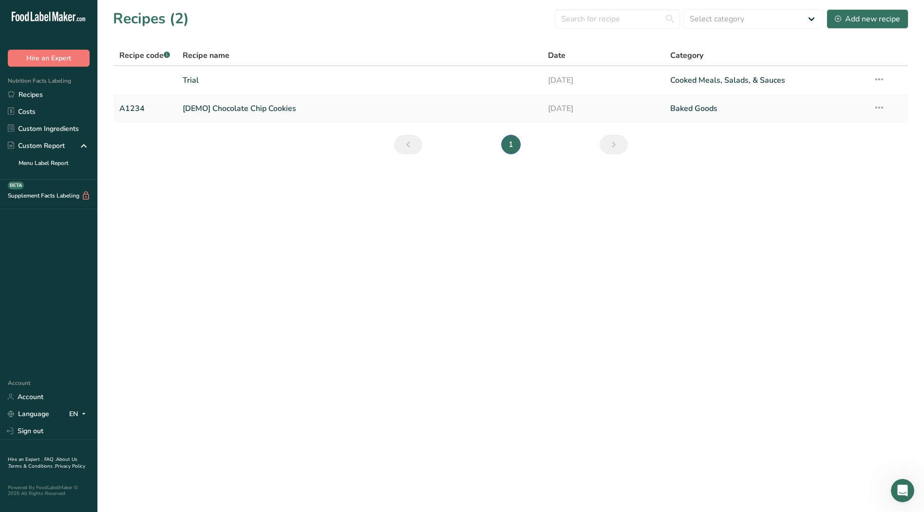
scroll to position [0, 0]
click at [35, 435] on link "Sign out" at bounding box center [48, 431] width 97 height 17
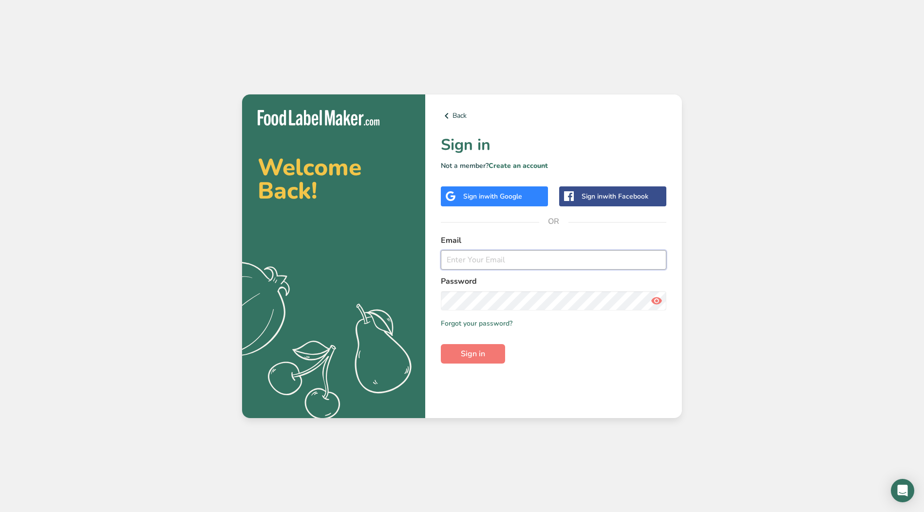
click at [517, 259] on input "email" at bounding box center [553, 259] width 225 height 19
type input "[EMAIL_ADDRESS][DOMAIN_NAME]"
click at [655, 302] on icon at bounding box center [656, 301] width 12 height 18
click at [374, 296] on section "Welcome Back! .a{fill:#f5f3ed;} Back Sign in Not a member? Create an account Si…" at bounding box center [462, 256] width 440 height 324
click at [463, 355] on span "Sign in" at bounding box center [473, 354] width 24 height 12
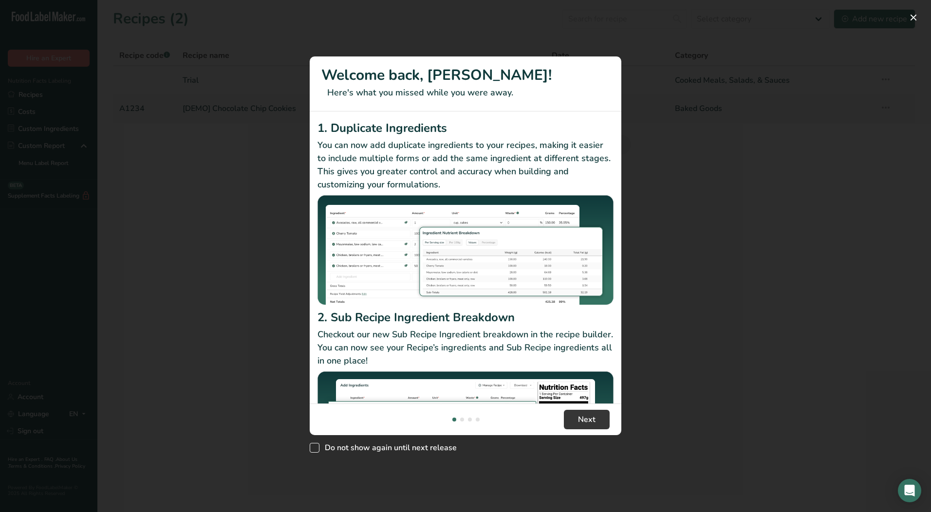
click at [314, 448] on span "New Features" at bounding box center [315, 448] width 10 height 10
click at [314, 448] on input "Do not show again until next release" at bounding box center [313, 447] width 6 height 6
checkbox input "true"
click at [913, 17] on button "New Features" at bounding box center [913, 18] width 16 height 16
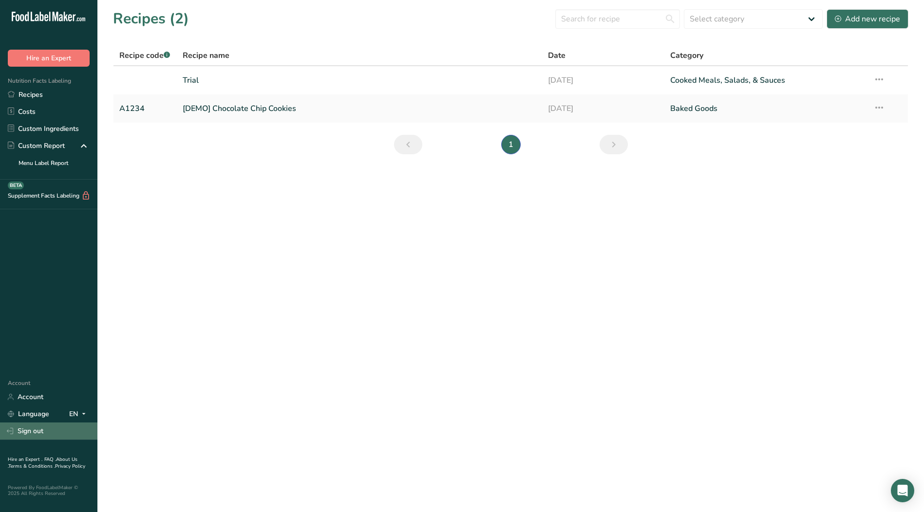
click at [35, 429] on link "Sign out" at bounding box center [48, 431] width 97 height 17
